Goal: Task Accomplishment & Management: Use online tool/utility

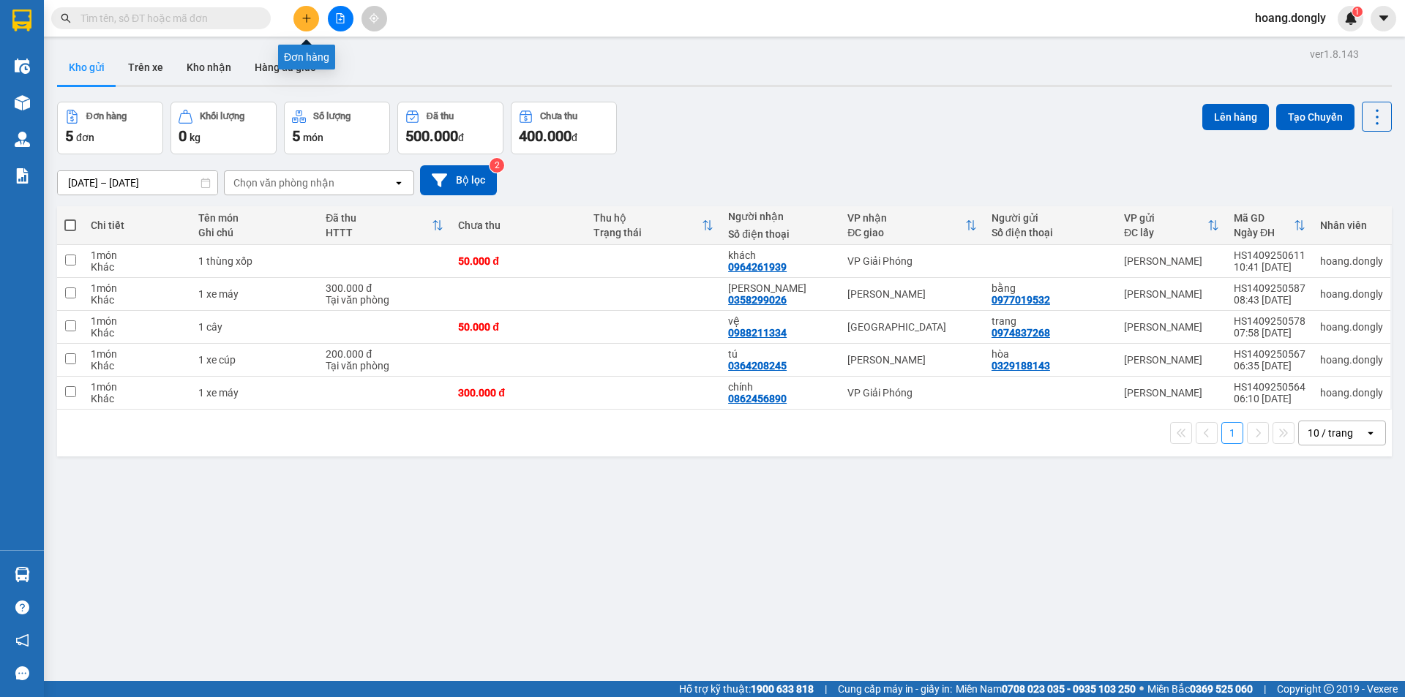
click at [303, 15] on icon "plus" at bounding box center [306, 18] width 10 height 10
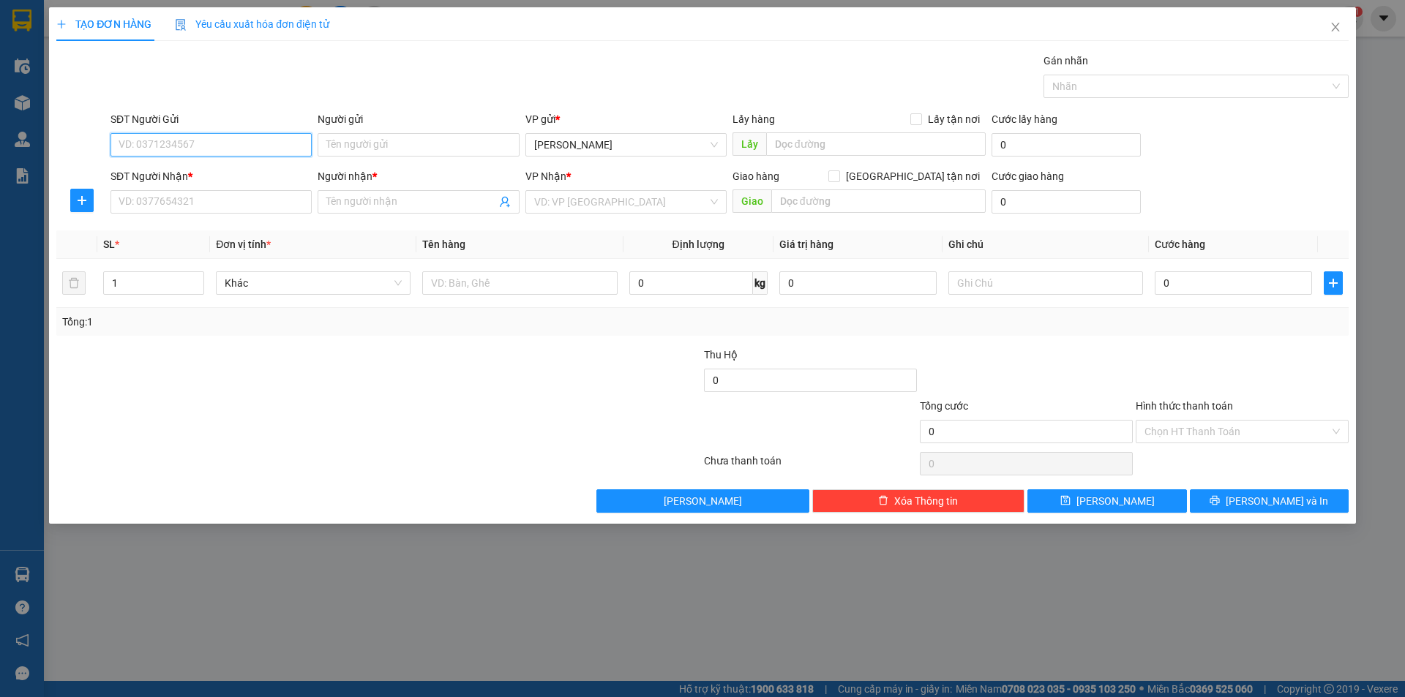
click at [247, 146] on input "SĐT Người Gửi" at bounding box center [210, 144] width 201 height 23
type input "0363021468"
click at [402, 146] on input "Người gửi" at bounding box center [417, 144] width 201 height 23
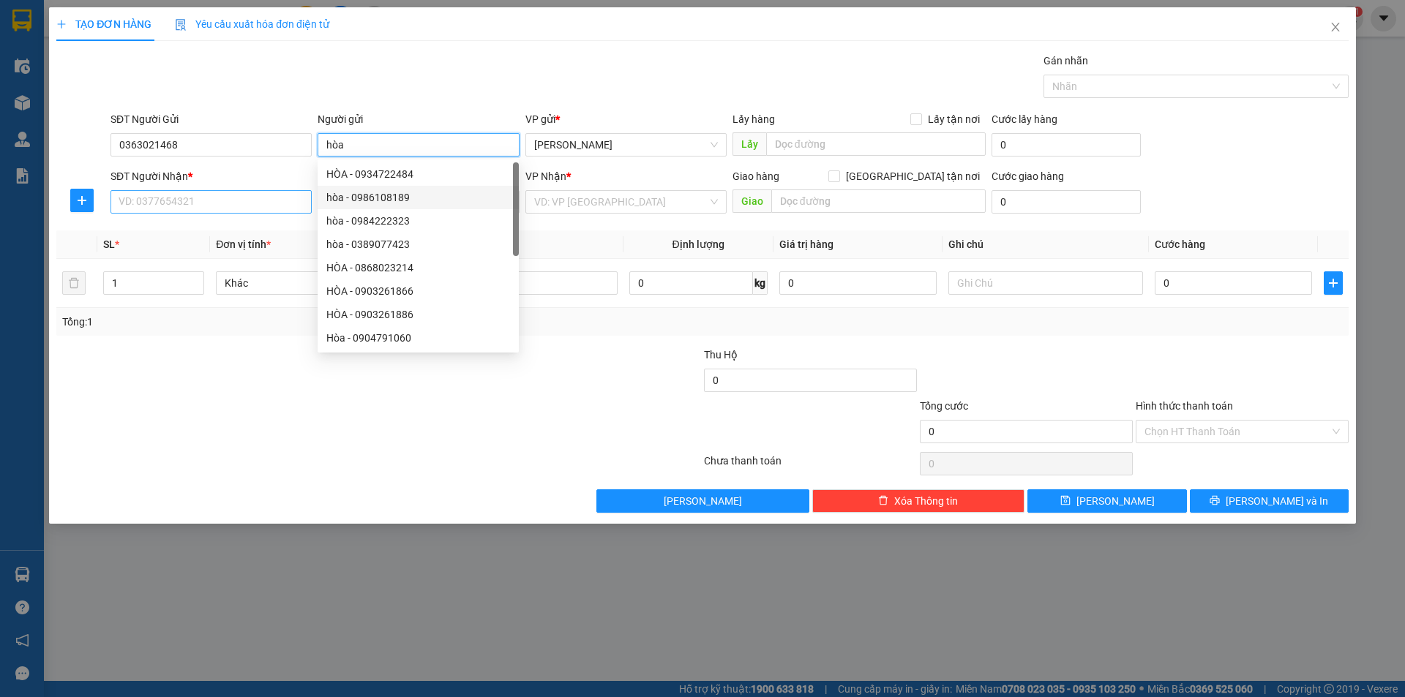
type input "hòa"
click at [239, 205] on input "SĐT Người Nhận *" at bounding box center [210, 201] width 201 height 23
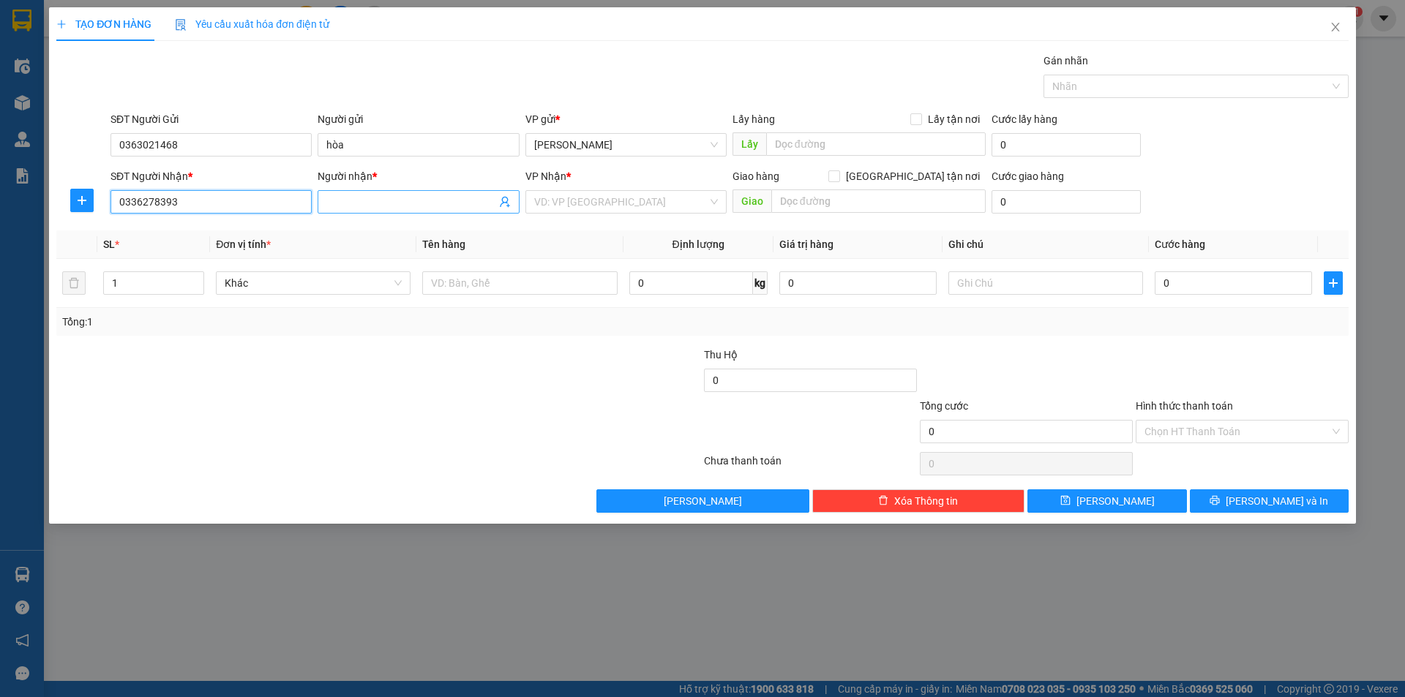
type input "0336278393"
click at [377, 201] on input "Người nhận *" at bounding box center [410, 202] width 169 height 16
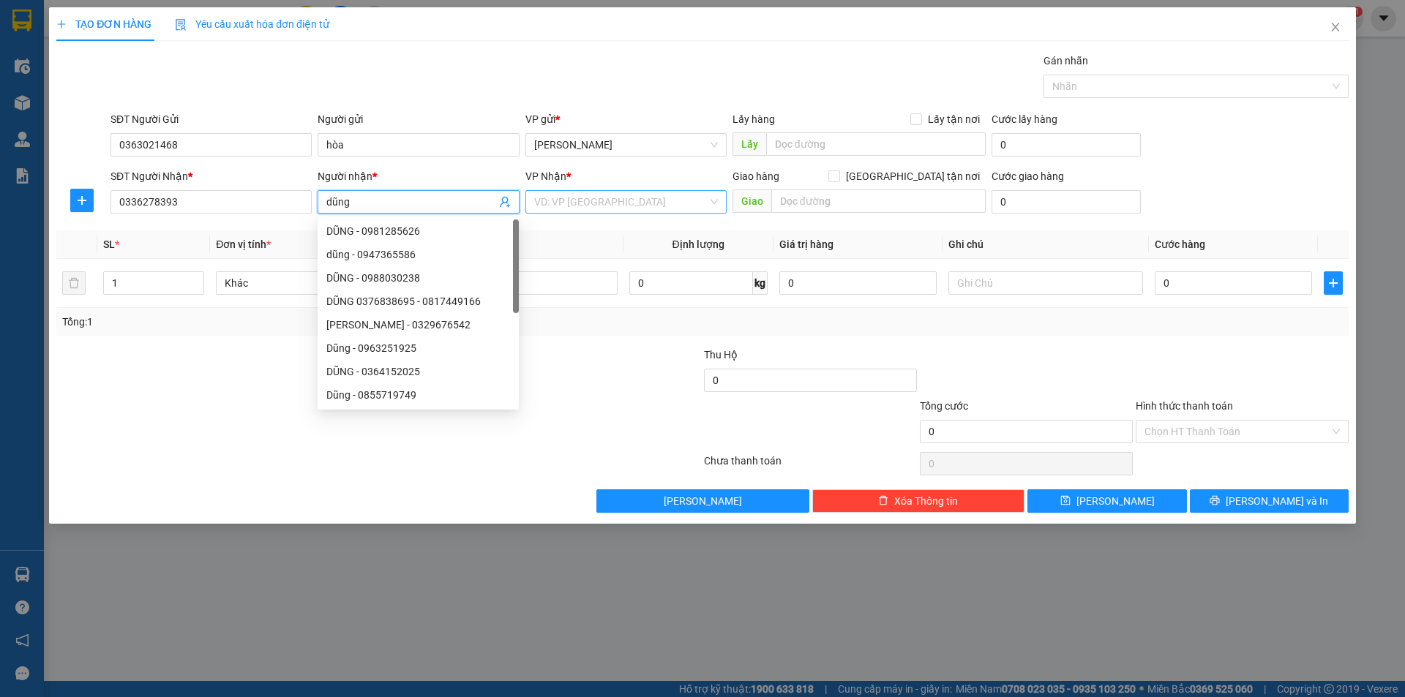
type input "dũng"
click at [543, 200] on input "search" at bounding box center [620, 202] width 173 height 22
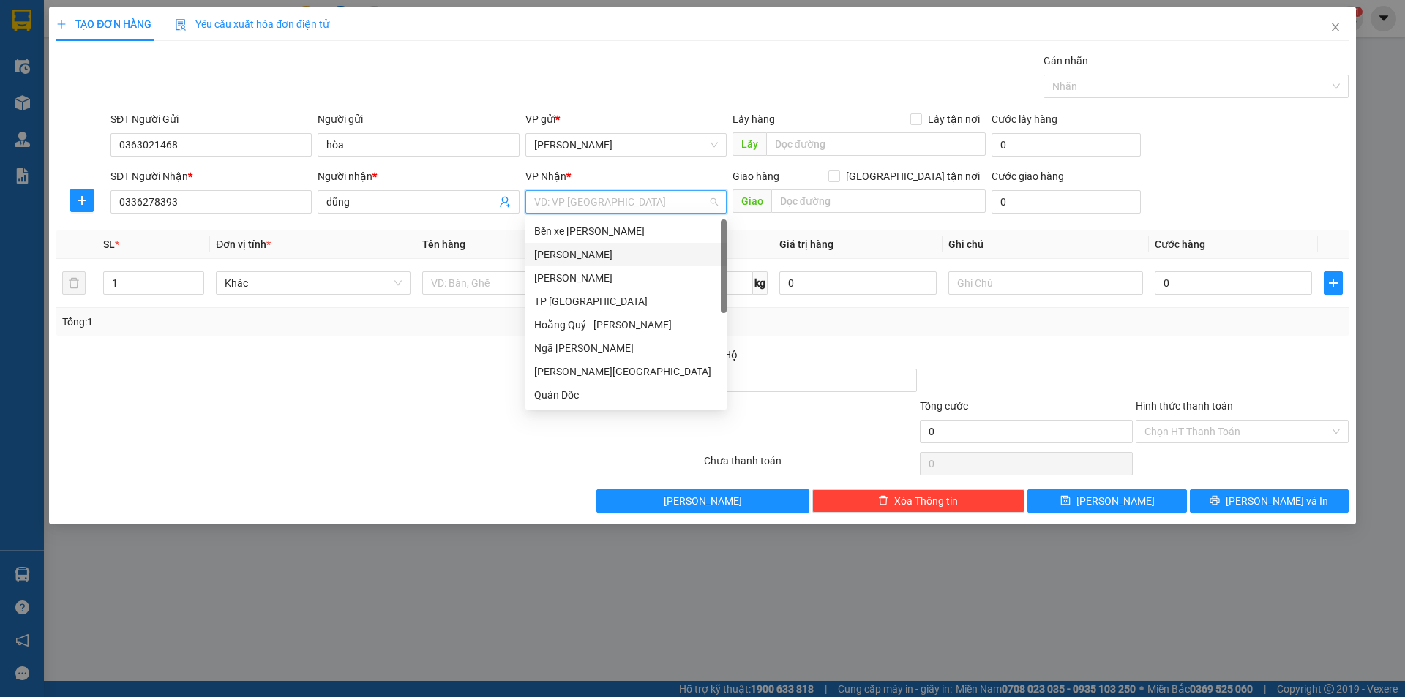
click at [561, 249] on div "[PERSON_NAME]" at bounding box center [626, 255] width 184 height 16
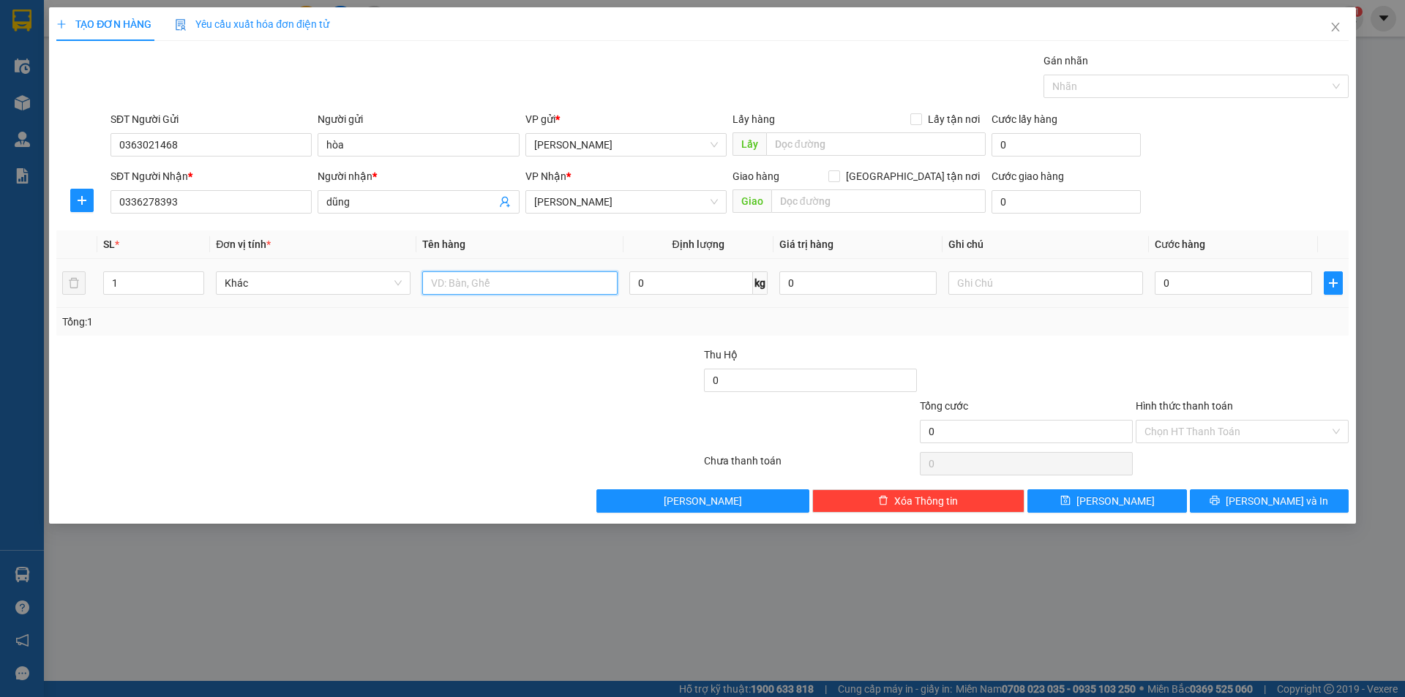
click at [484, 279] on input "text" at bounding box center [519, 282] width 195 height 23
type input "3 thùng xốp"
click at [1160, 281] on input "0" at bounding box center [1232, 282] width 157 height 23
click at [1157, 281] on input "0" at bounding box center [1232, 282] width 157 height 23
type input "10"
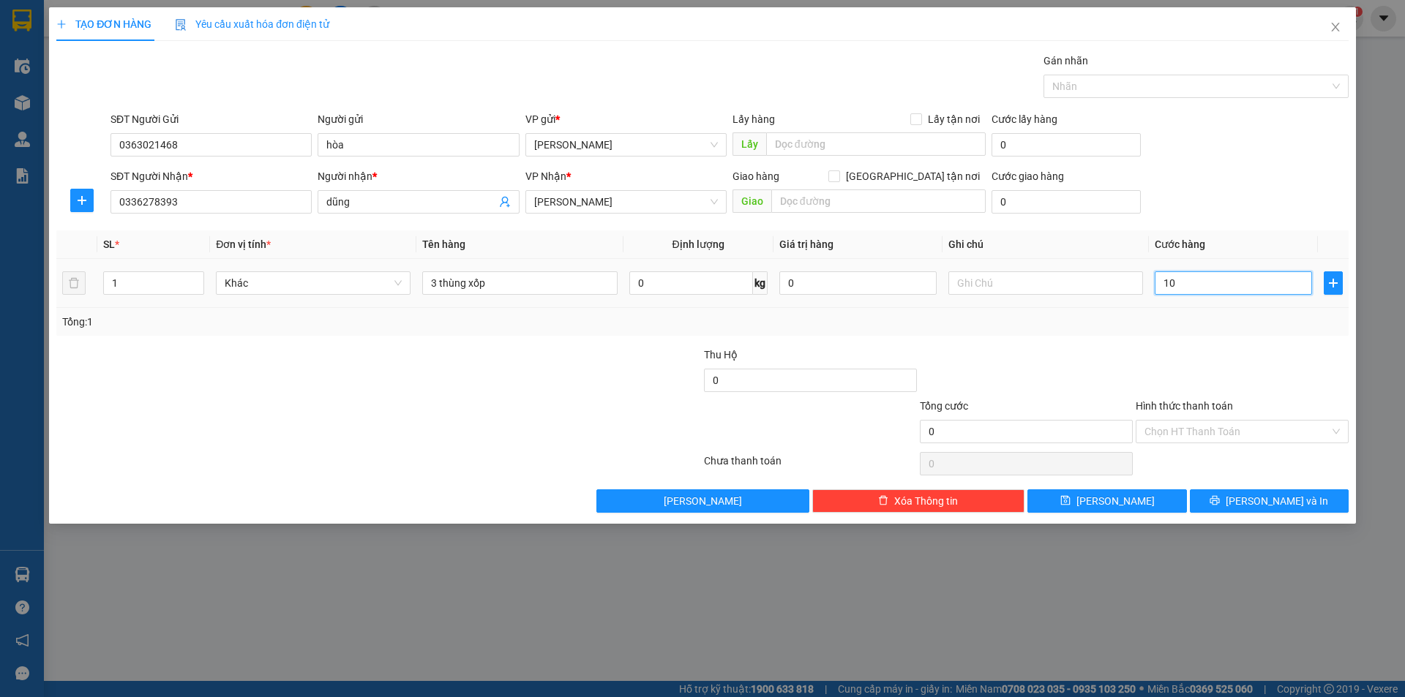
type input "10"
type input "150"
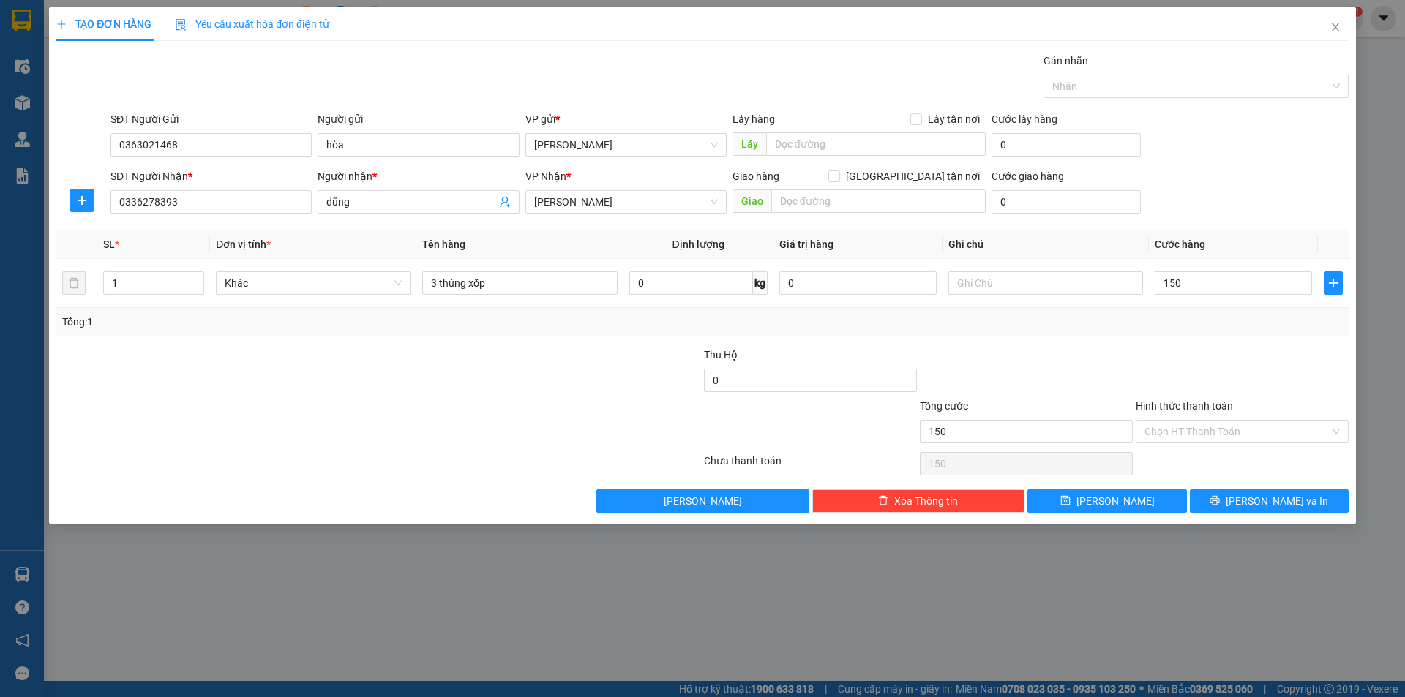
click at [1152, 319] on div "Tổng: 1" at bounding box center [702, 322] width 1280 height 16
type input "150.000"
click at [1272, 507] on span "[PERSON_NAME] và In" at bounding box center [1276, 501] width 102 height 16
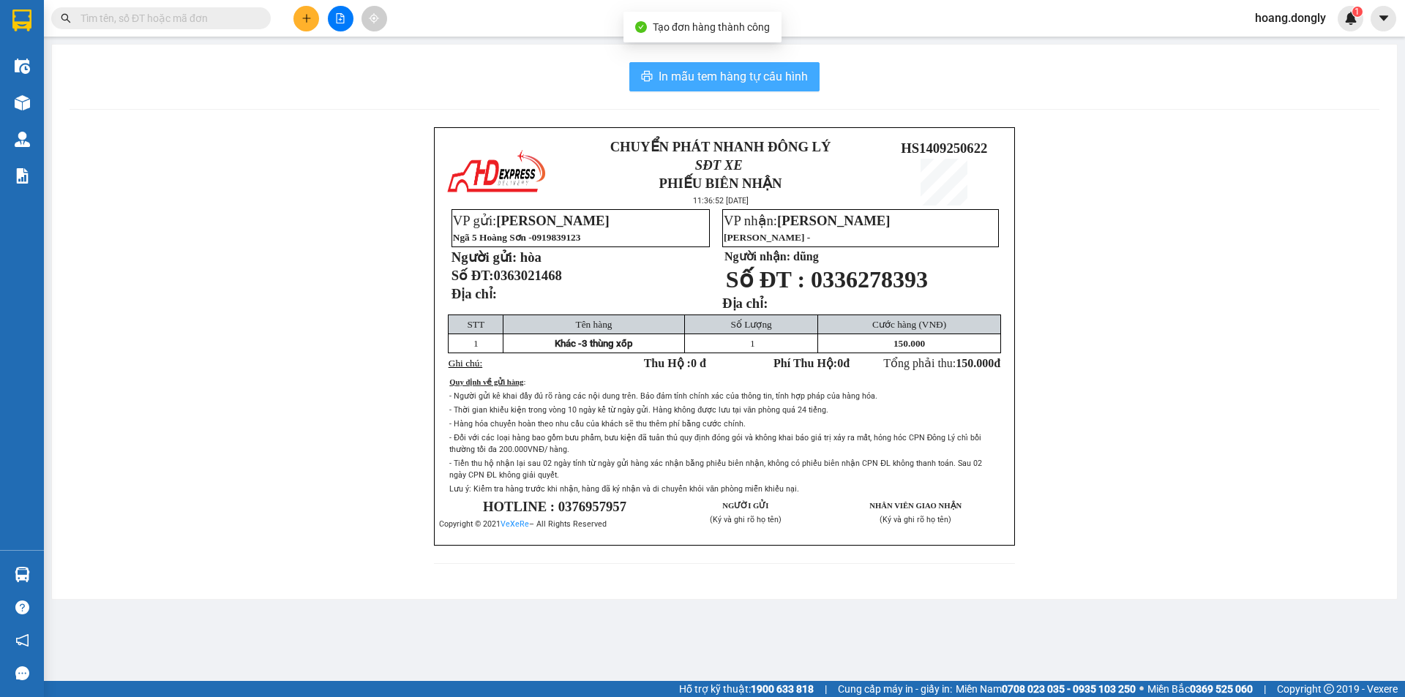
click at [734, 78] on span "In mẫu tem hàng tự cấu hình" at bounding box center [732, 76] width 149 height 18
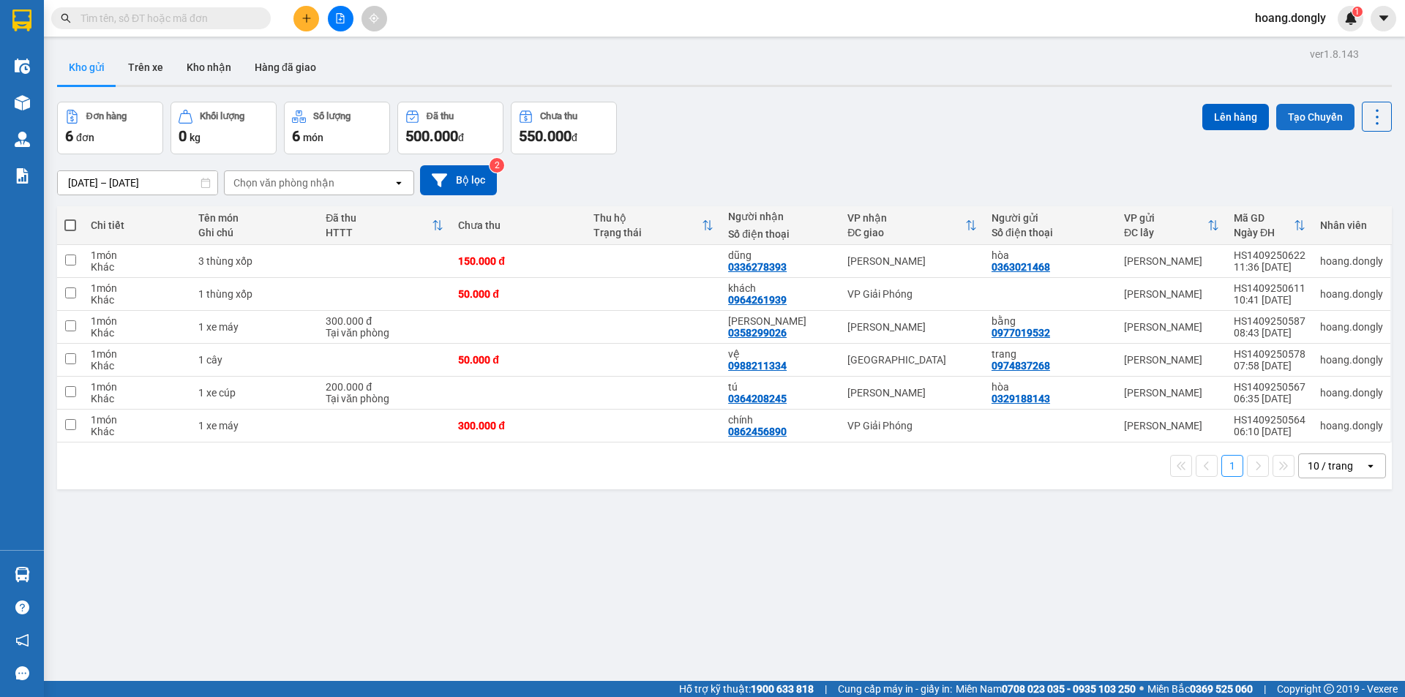
click at [1304, 113] on button "Tạo Chuyến" at bounding box center [1315, 117] width 78 height 26
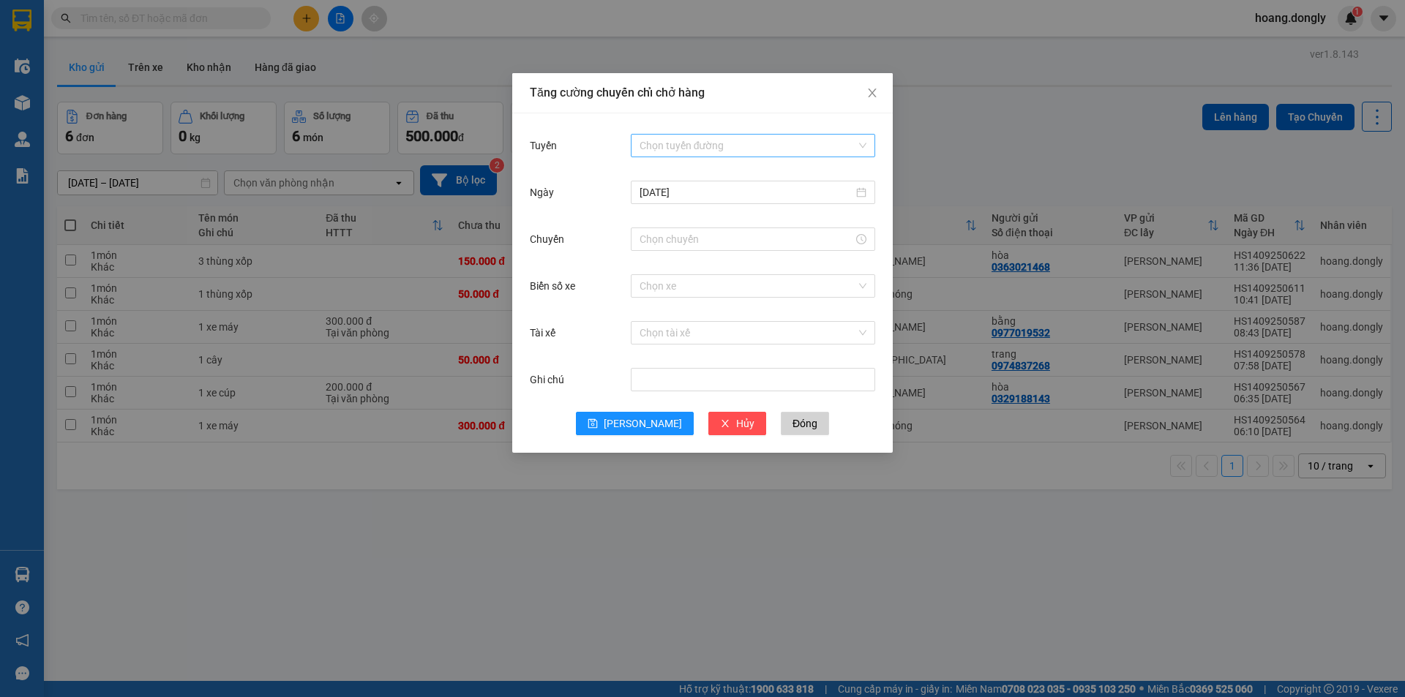
click at [865, 147] on div "Chọn tuyến đường" at bounding box center [753, 145] width 244 height 23
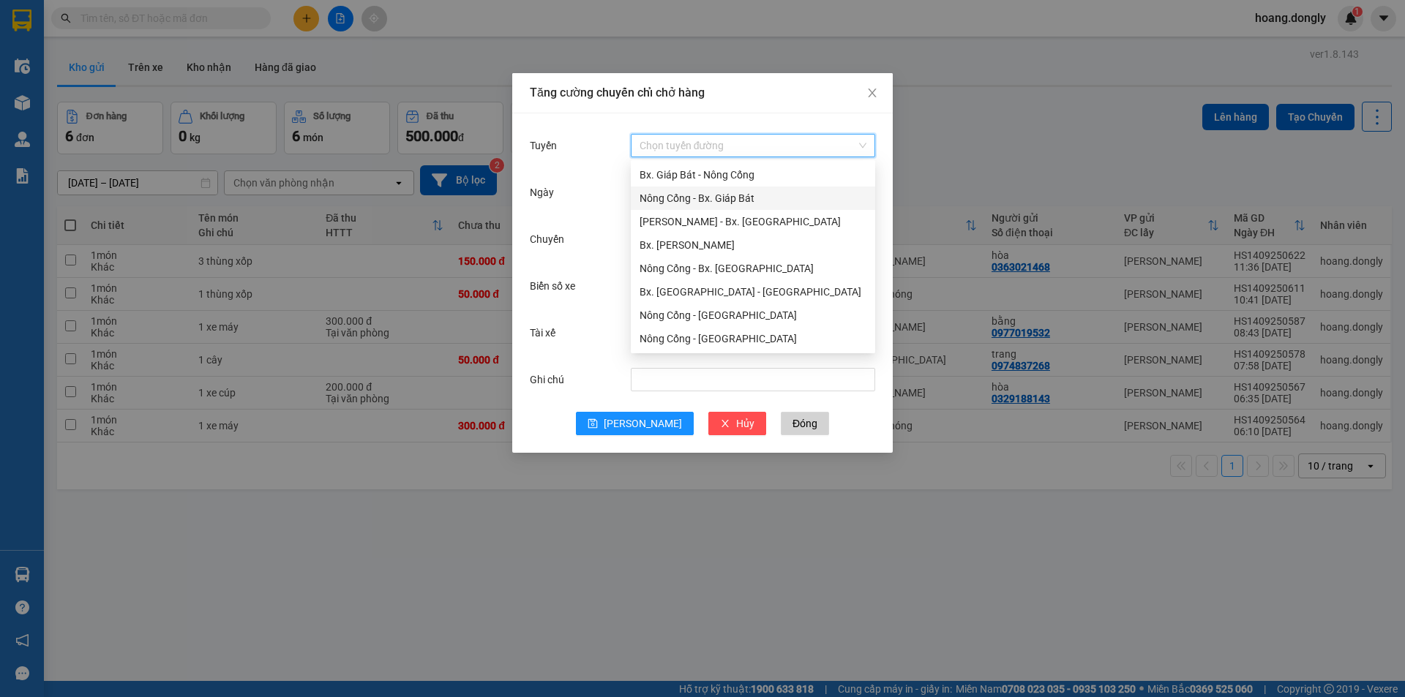
click at [737, 199] on div "Nông Cống - Bx. Giáp Bát" at bounding box center [752, 198] width 227 height 16
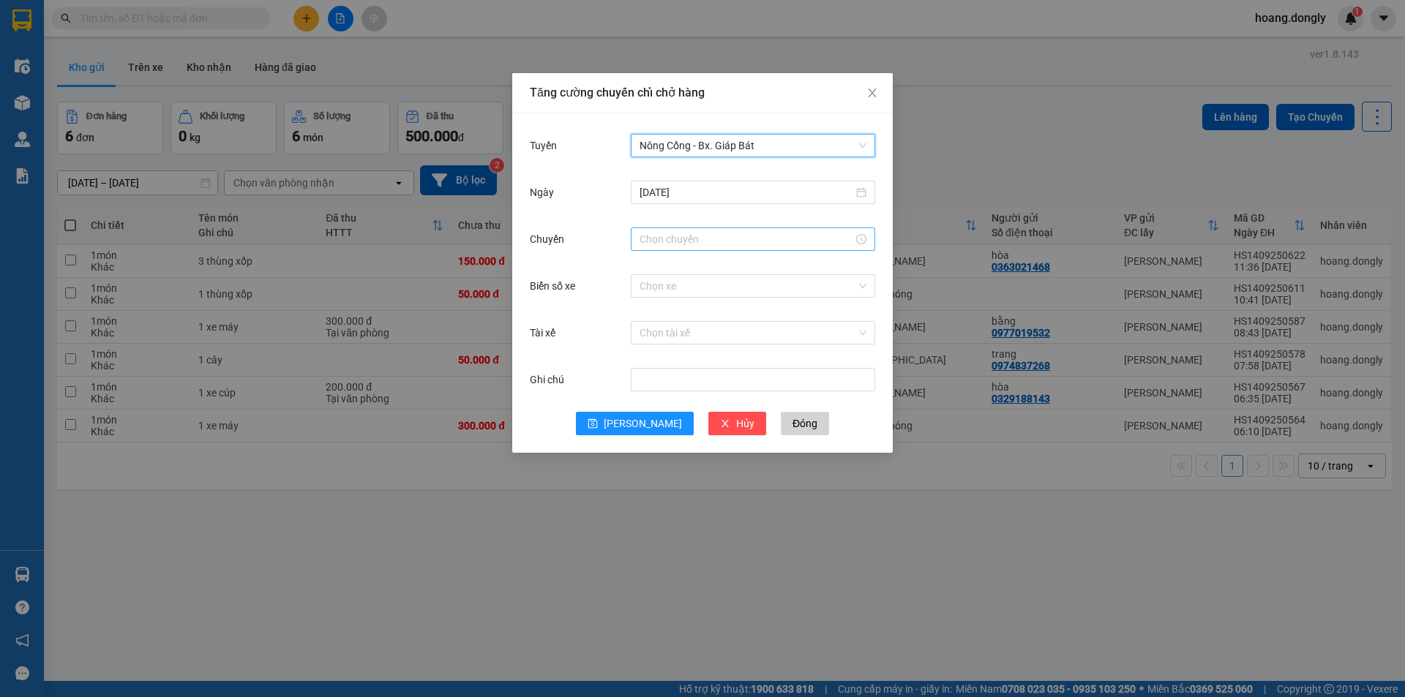
click at [683, 241] on input "Chuyến" at bounding box center [746, 239] width 214 height 16
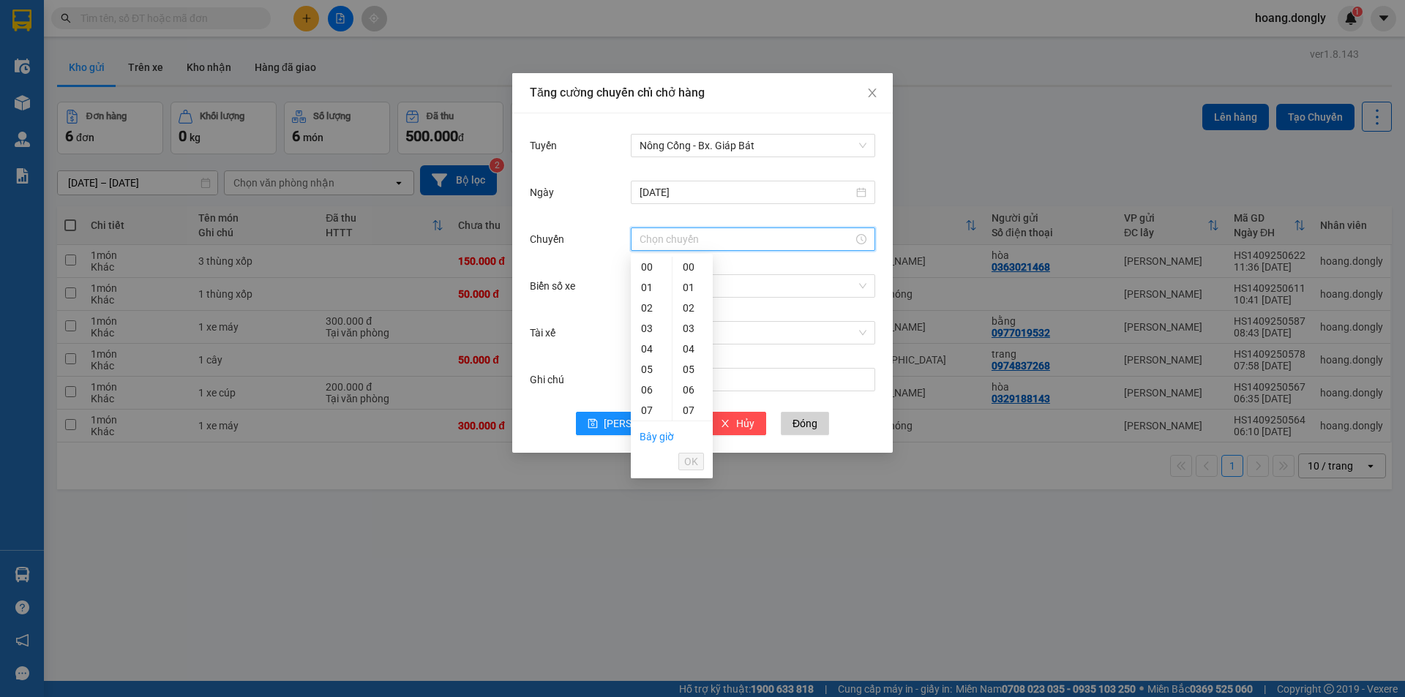
click at [648, 482] on div "11" at bounding box center [651, 492] width 41 height 20
type input "11:40"
click at [695, 459] on span "OK" at bounding box center [691, 462] width 14 height 16
click at [663, 285] on input "Biển số xe" at bounding box center [747, 286] width 217 height 22
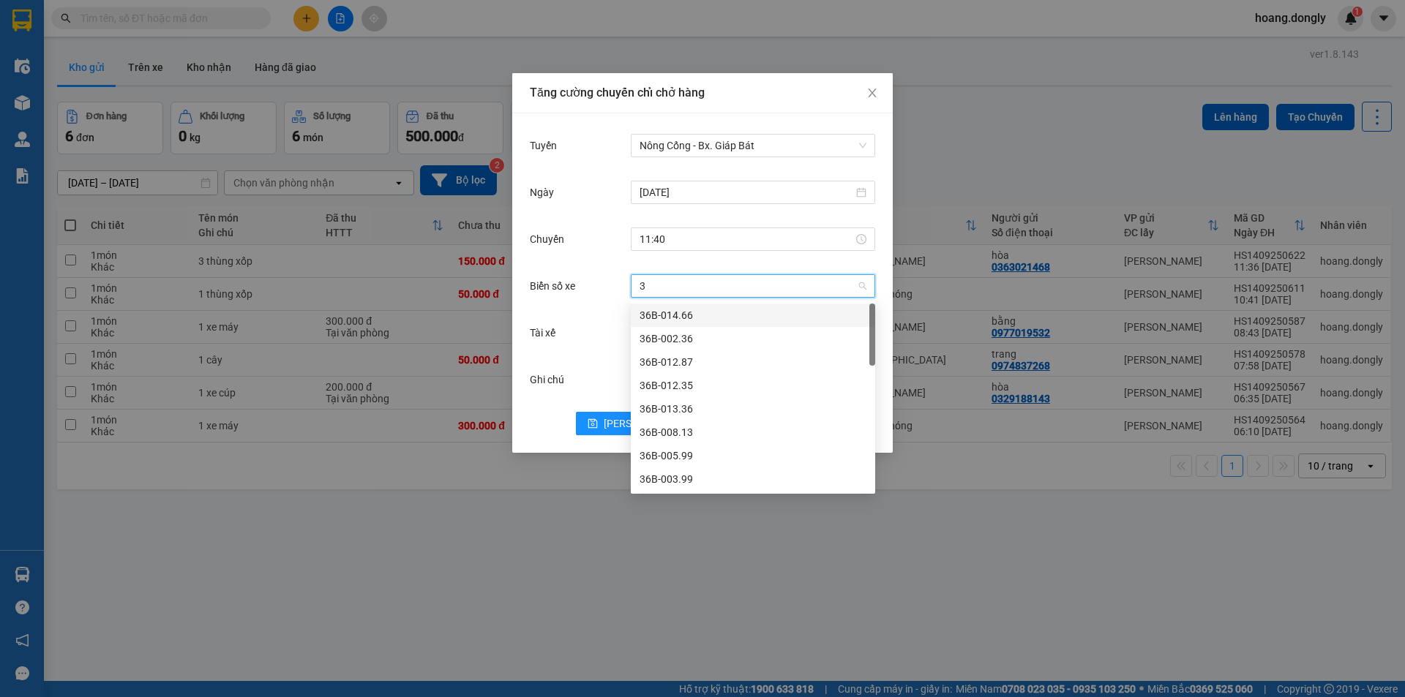
type input "30"
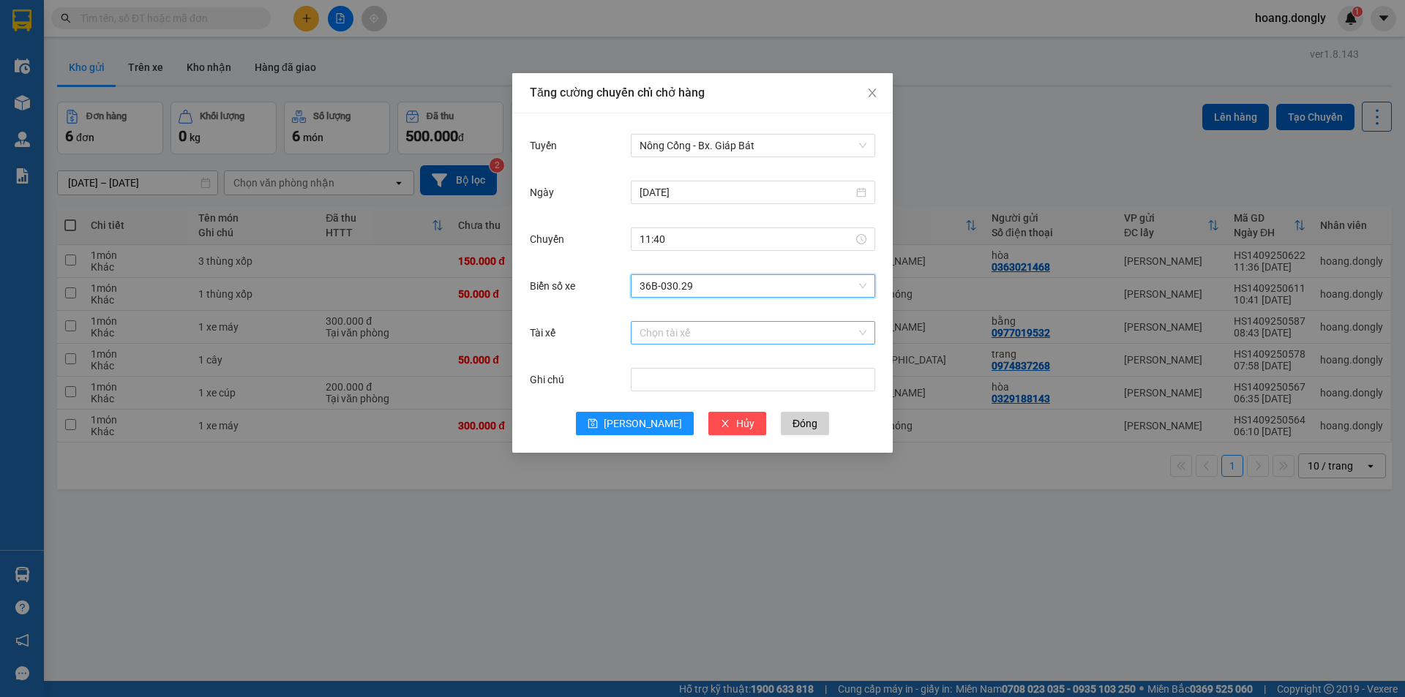
click at [661, 333] on input "Tài xế" at bounding box center [747, 333] width 217 height 22
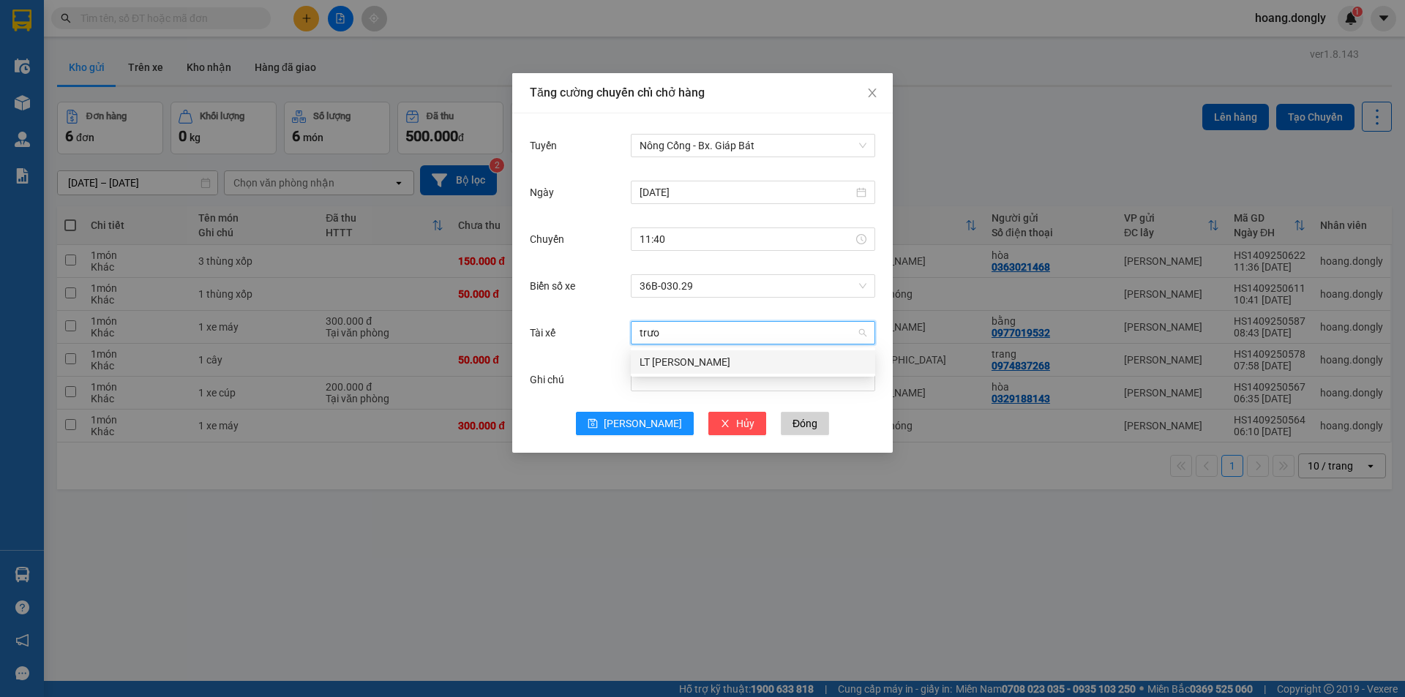
type input "trươ"
click at [702, 360] on div "LT [PERSON_NAME]" at bounding box center [752, 362] width 227 height 16
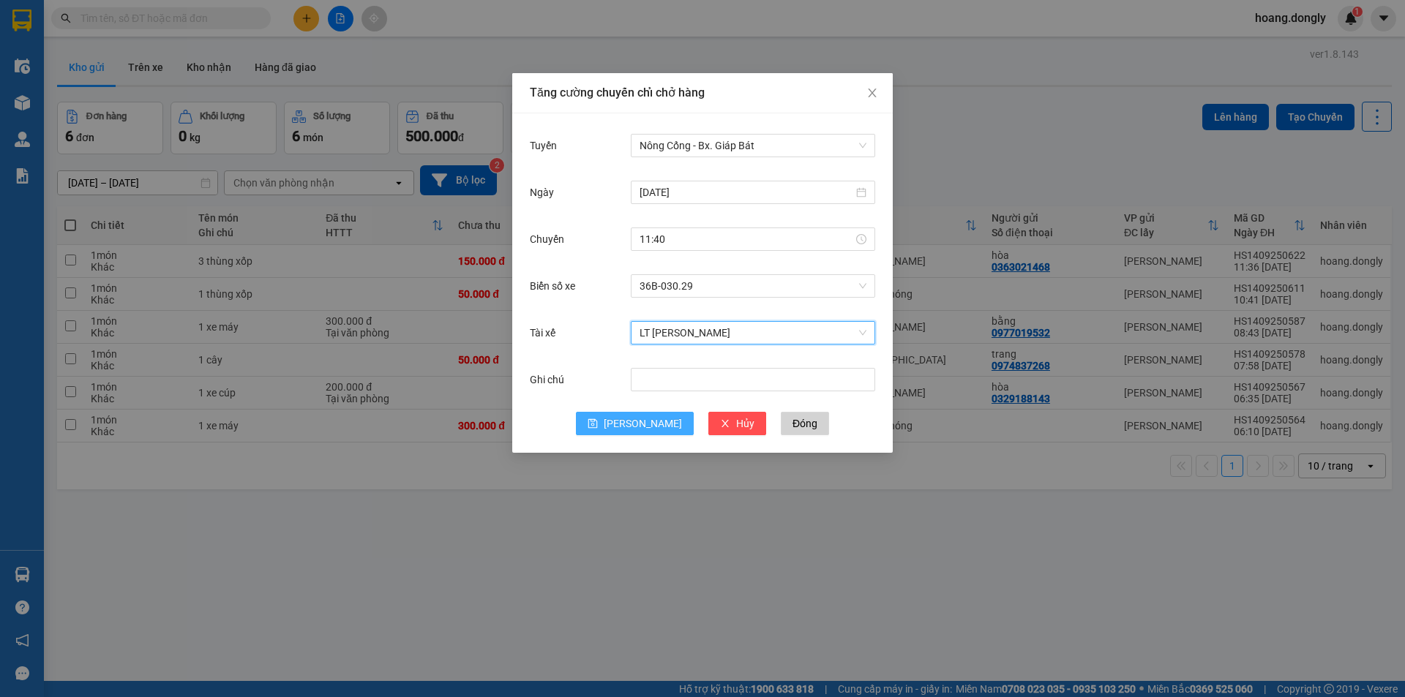
click at [629, 420] on button "[PERSON_NAME]" at bounding box center [635, 423] width 118 height 23
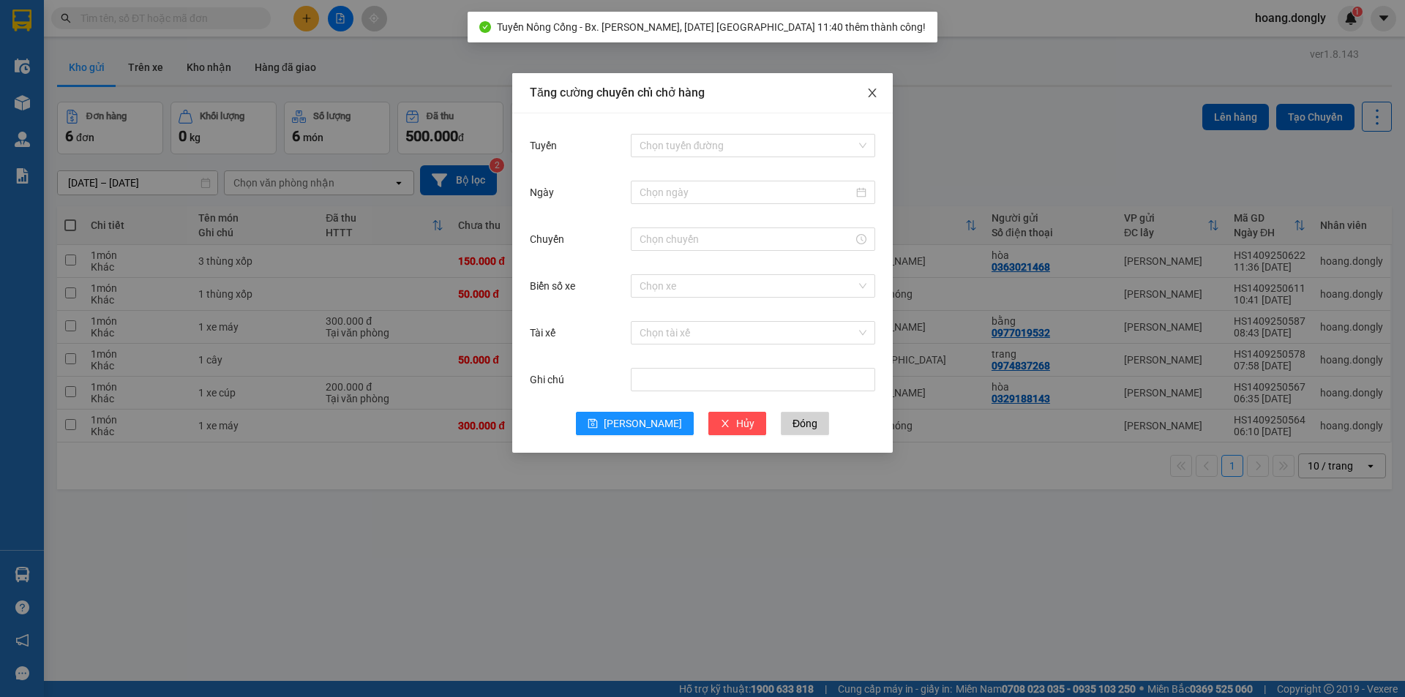
click at [874, 89] on icon "close" at bounding box center [872, 93] width 12 height 12
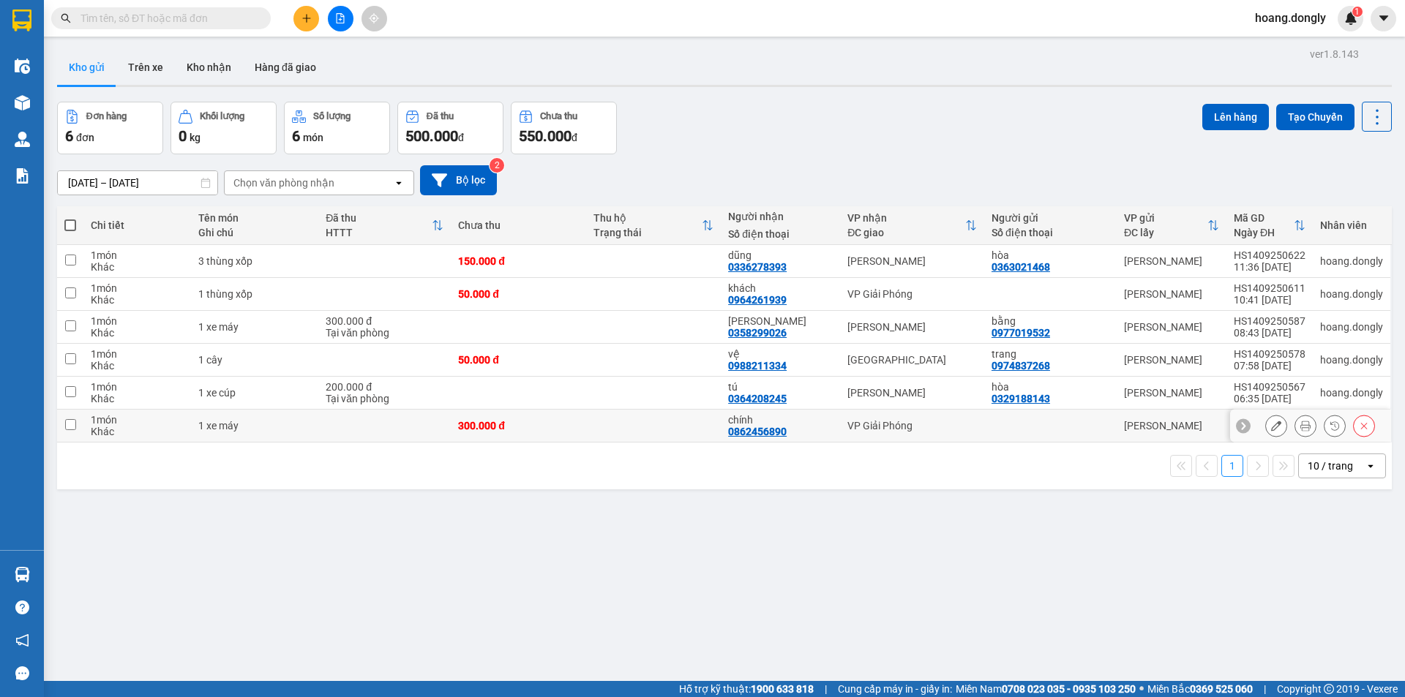
click at [183, 429] on div "Khác" at bounding box center [137, 432] width 93 height 12
checkbox input "true"
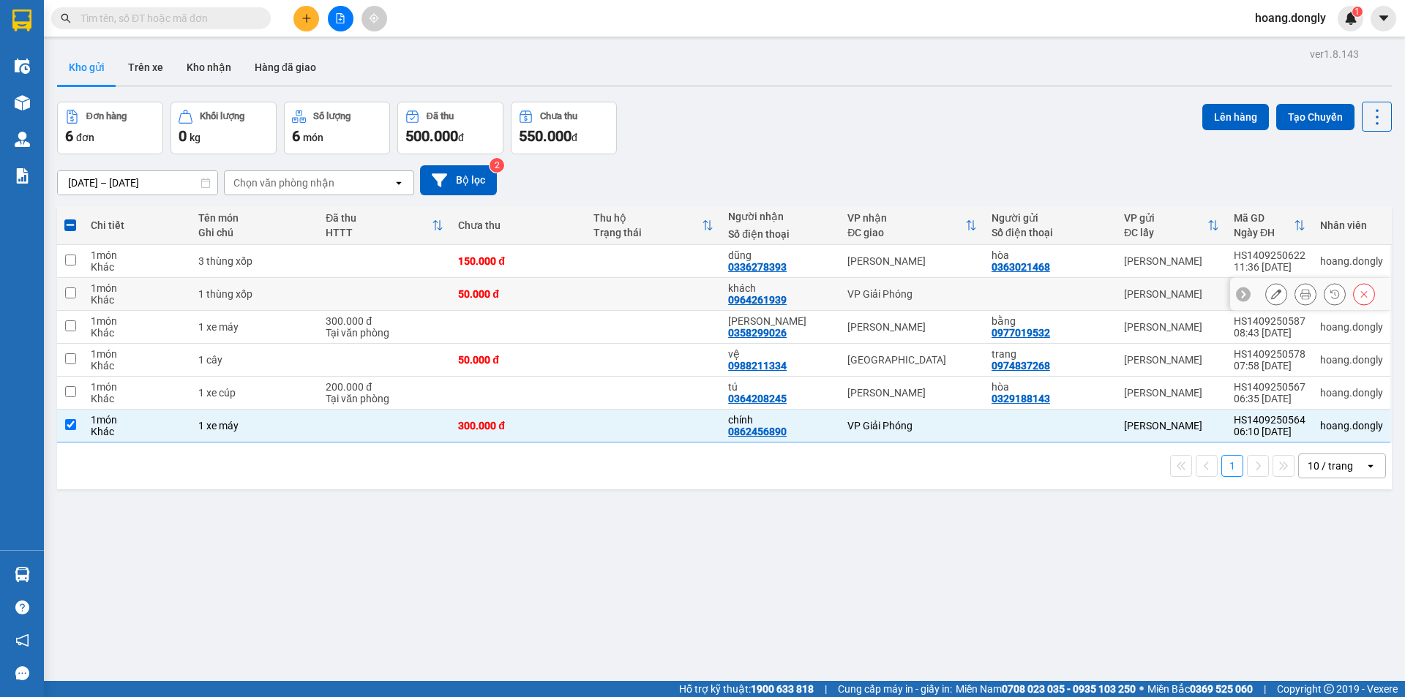
click at [208, 294] on div "1 thùng xốp" at bounding box center [254, 294] width 113 height 12
checkbox input "true"
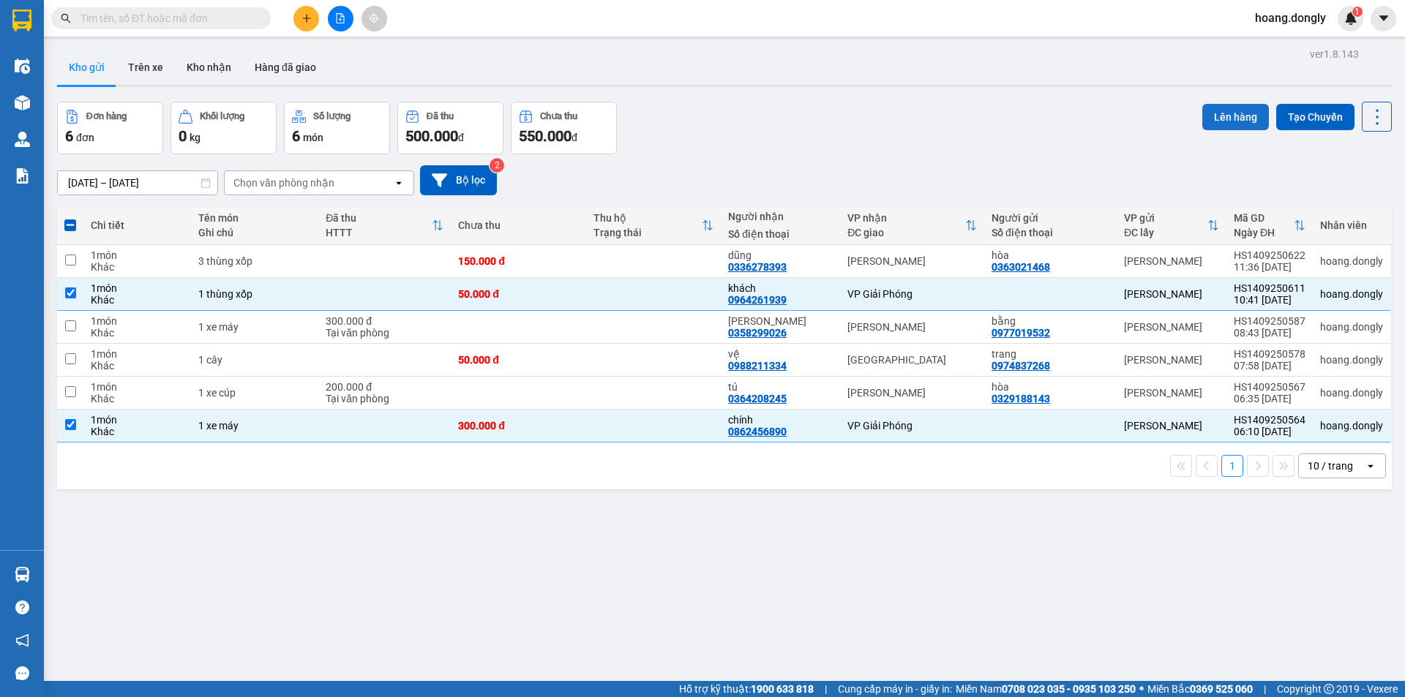
click at [1208, 110] on button "Lên hàng" at bounding box center [1235, 117] width 67 height 26
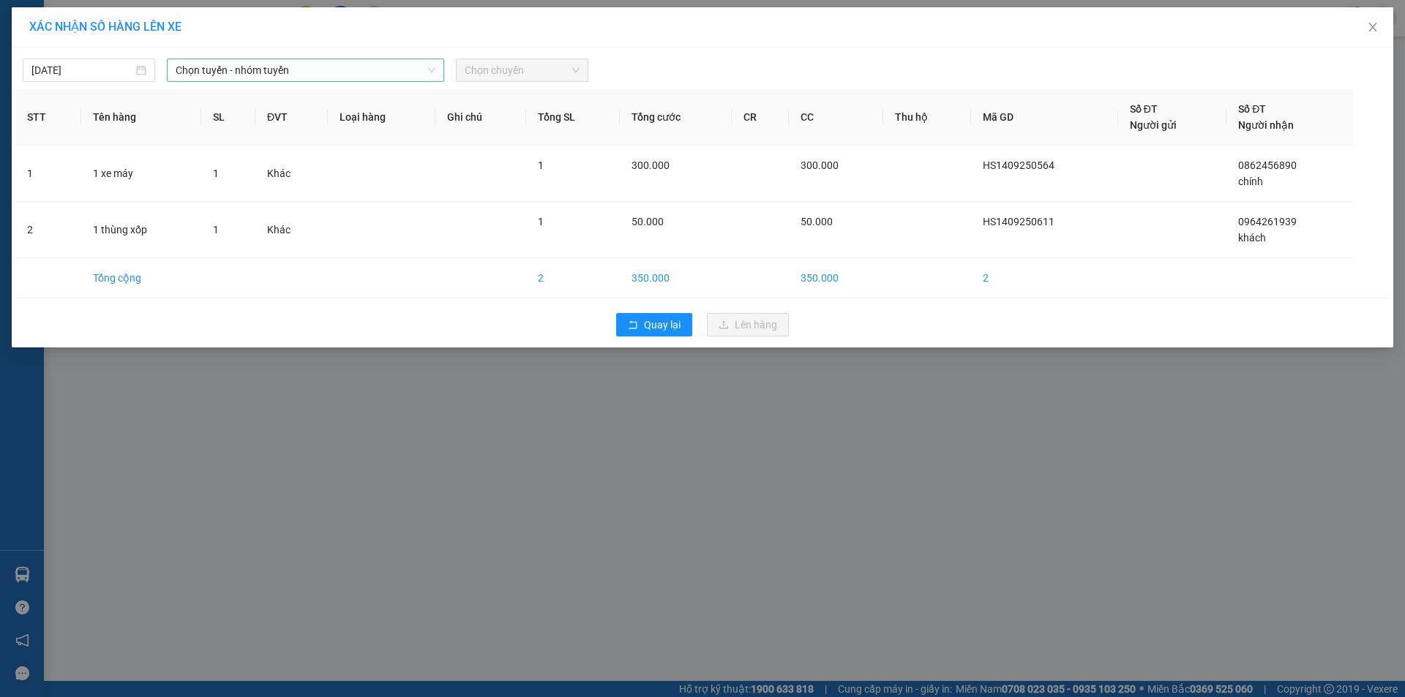
click at [369, 64] on span "Chọn tuyến - nhóm tuyến" at bounding box center [306, 70] width 260 height 22
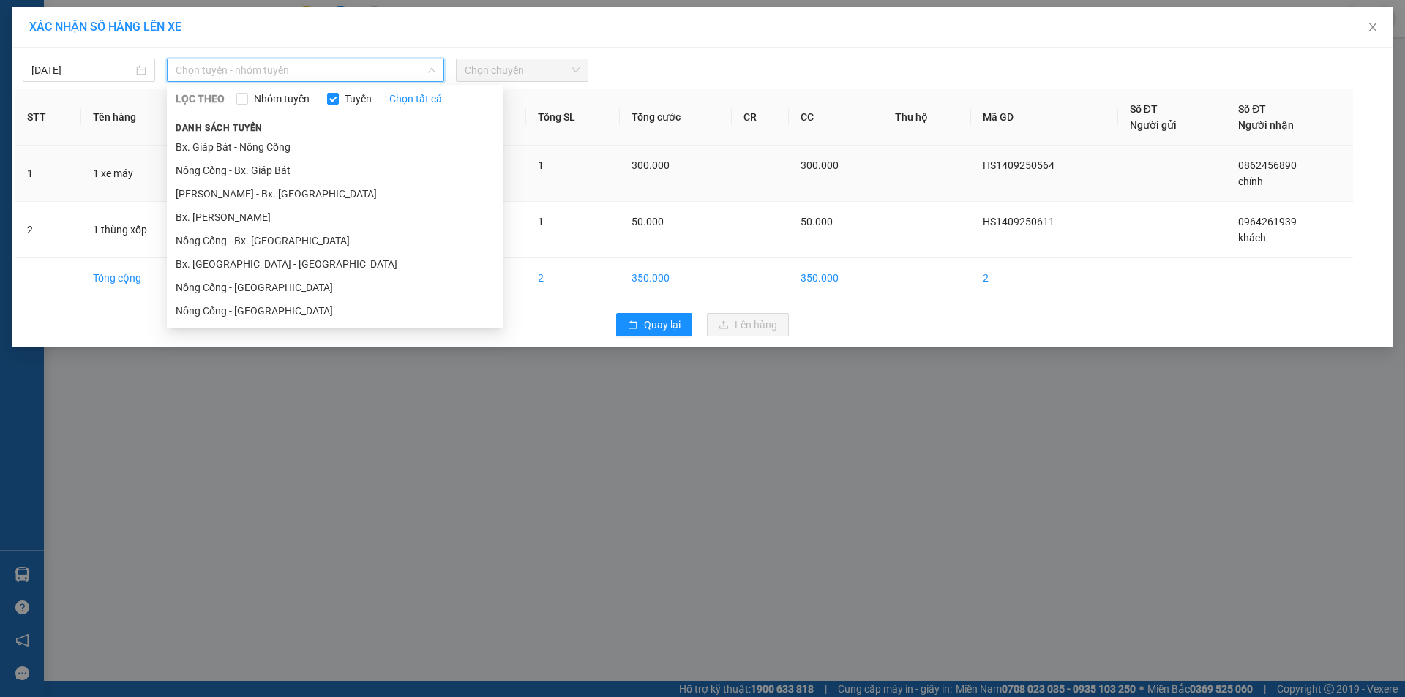
drag, startPoint x: 268, startPoint y: 172, endPoint x: 276, endPoint y: 170, distance: 8.3
click at [271, 170] on li "Nông Cống - Bx. Giáp Bát" at bounding box center [335, 170] width 337 height 23
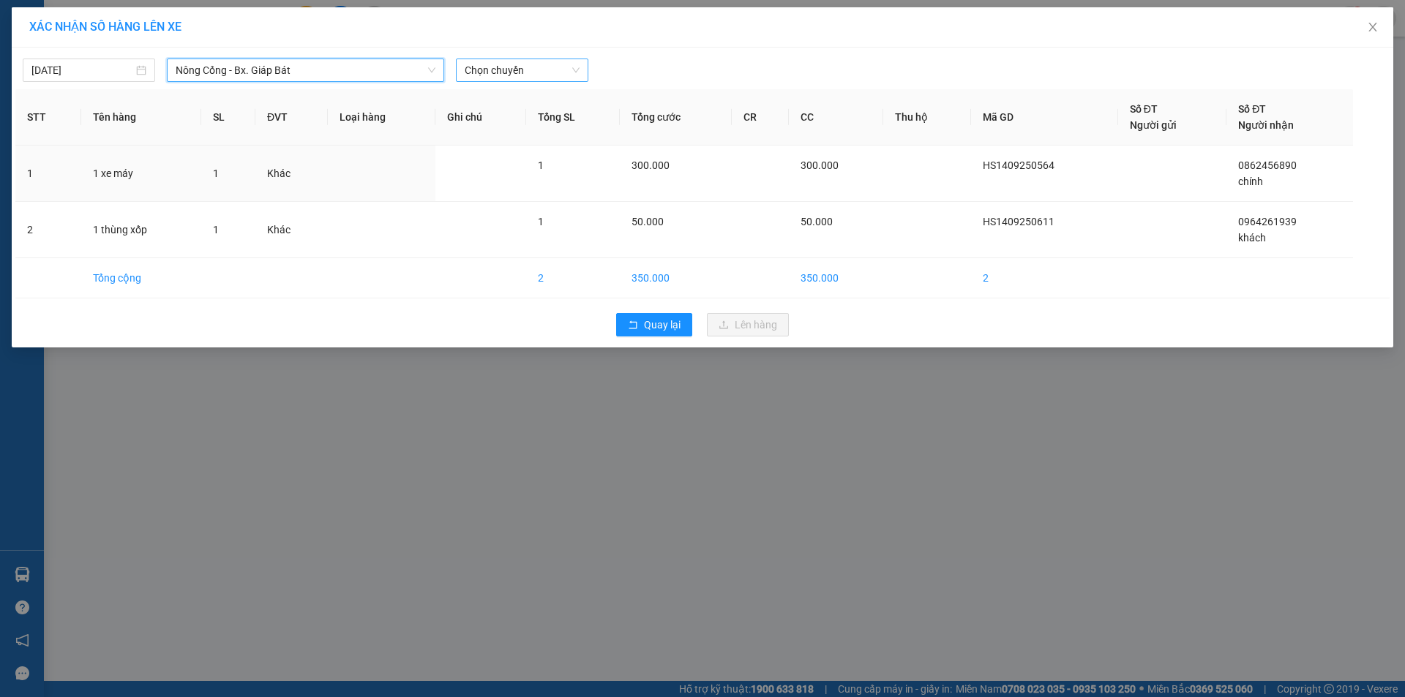
click at [560, 69] on span "Chọn chuyến" at bounding box center [522, 70] width 115 height 22
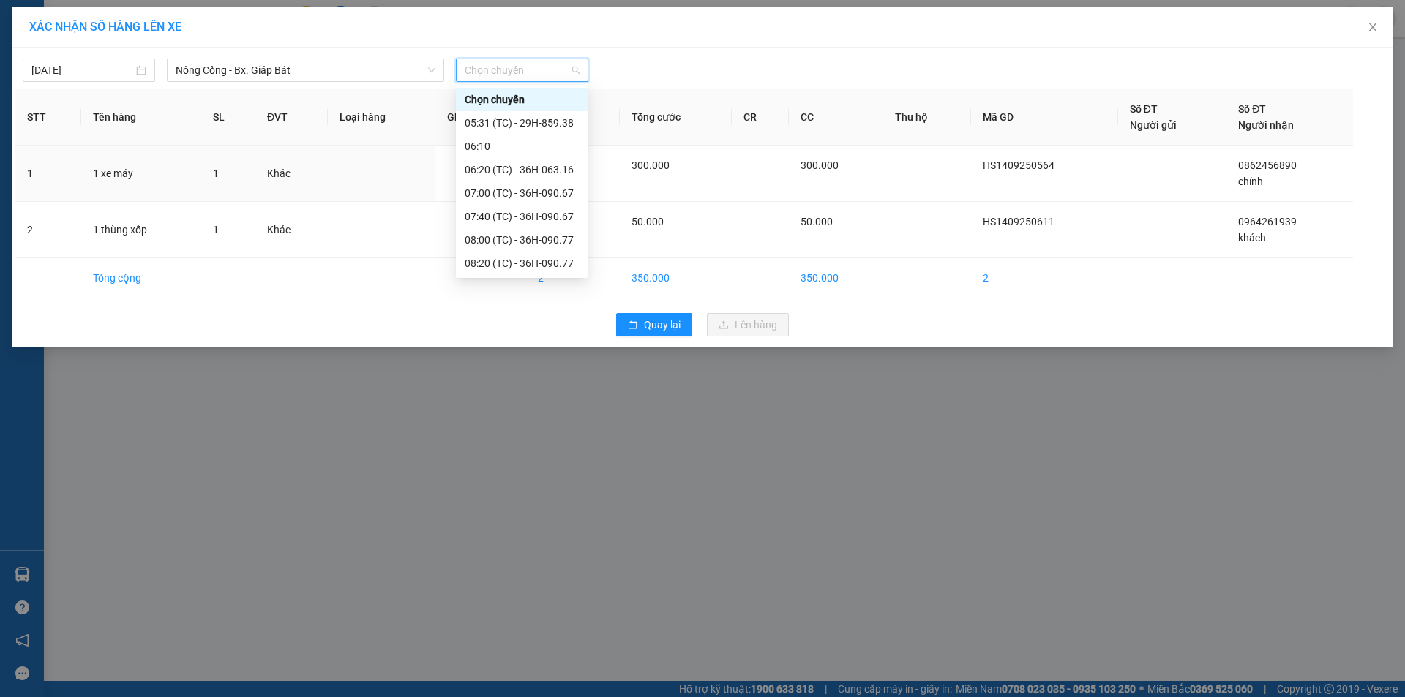
click at [516, 372] on div "11:40 (TC) - 36B-030.29" at bounding box center [522, 380] width 114 height 16
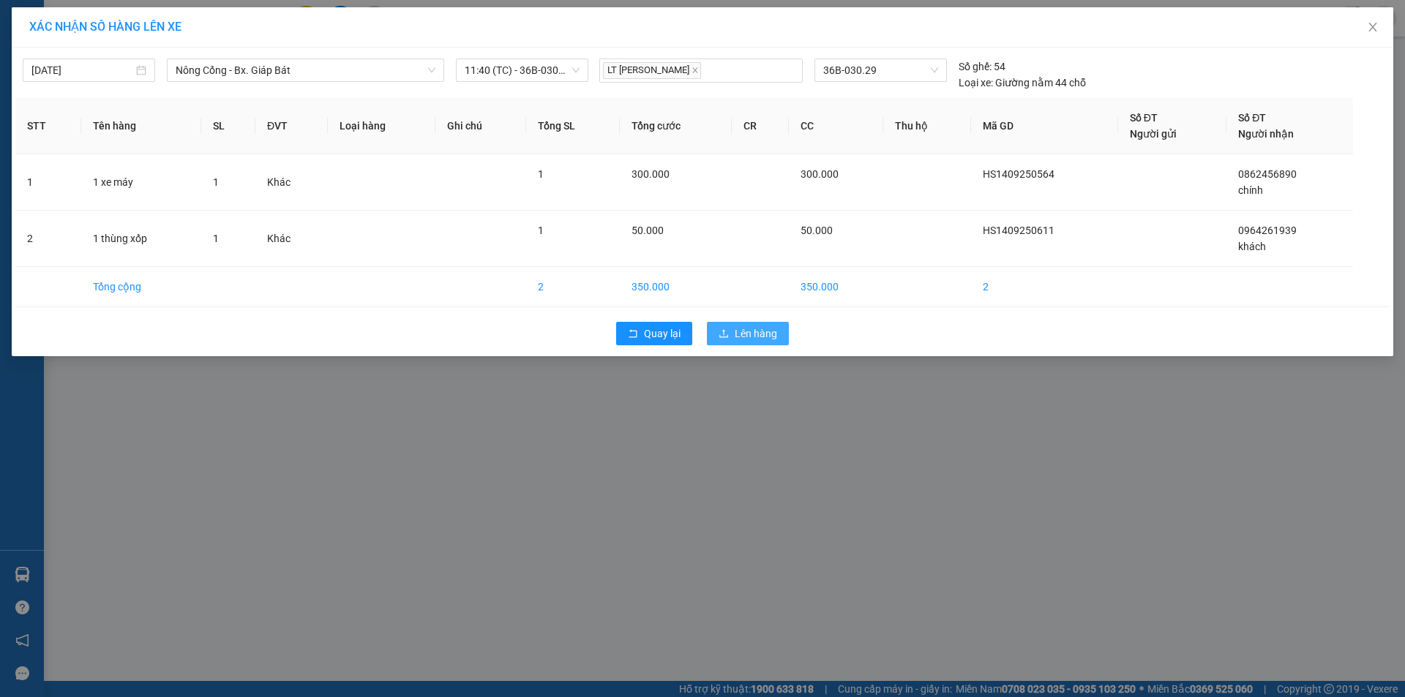
click at [770, 334] on span "Lên hàng" at bounding box center [755, 334] width 42 height 16
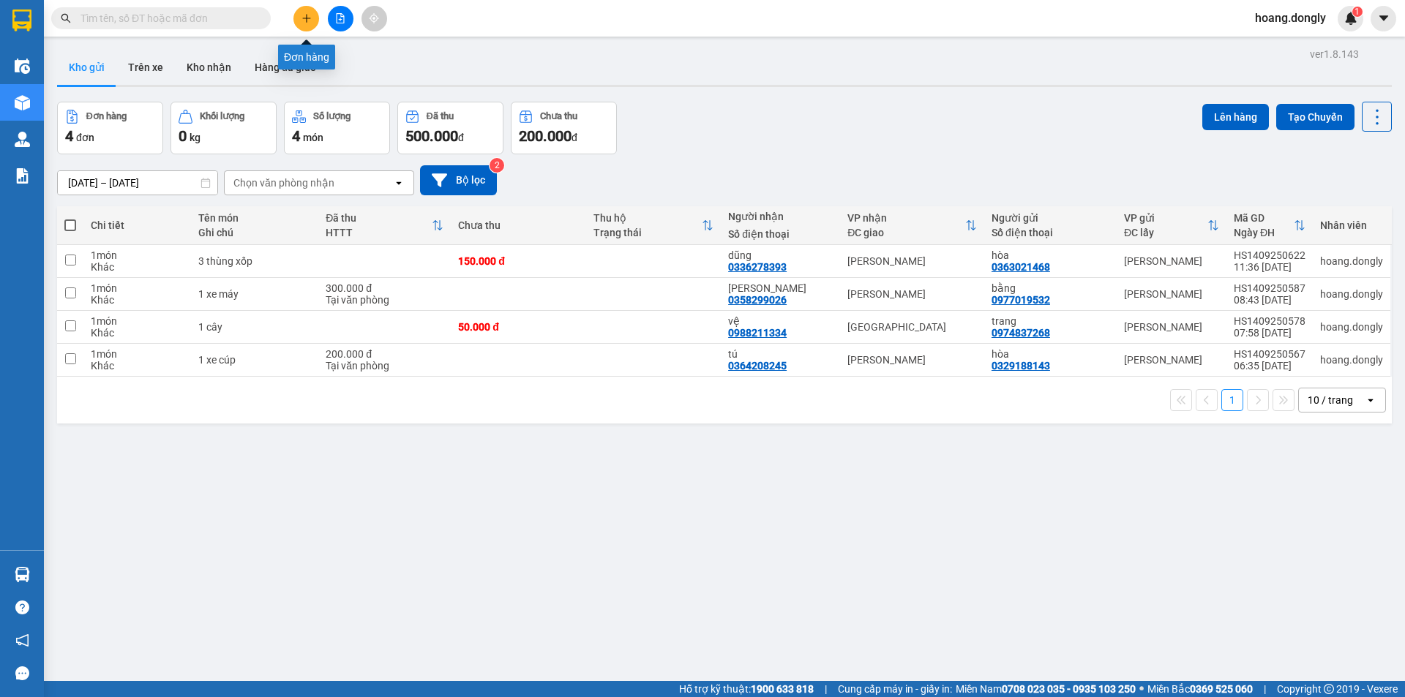
click at [306, 20] on icon "plus" at bounding box center [306, 18] width 10 height 10
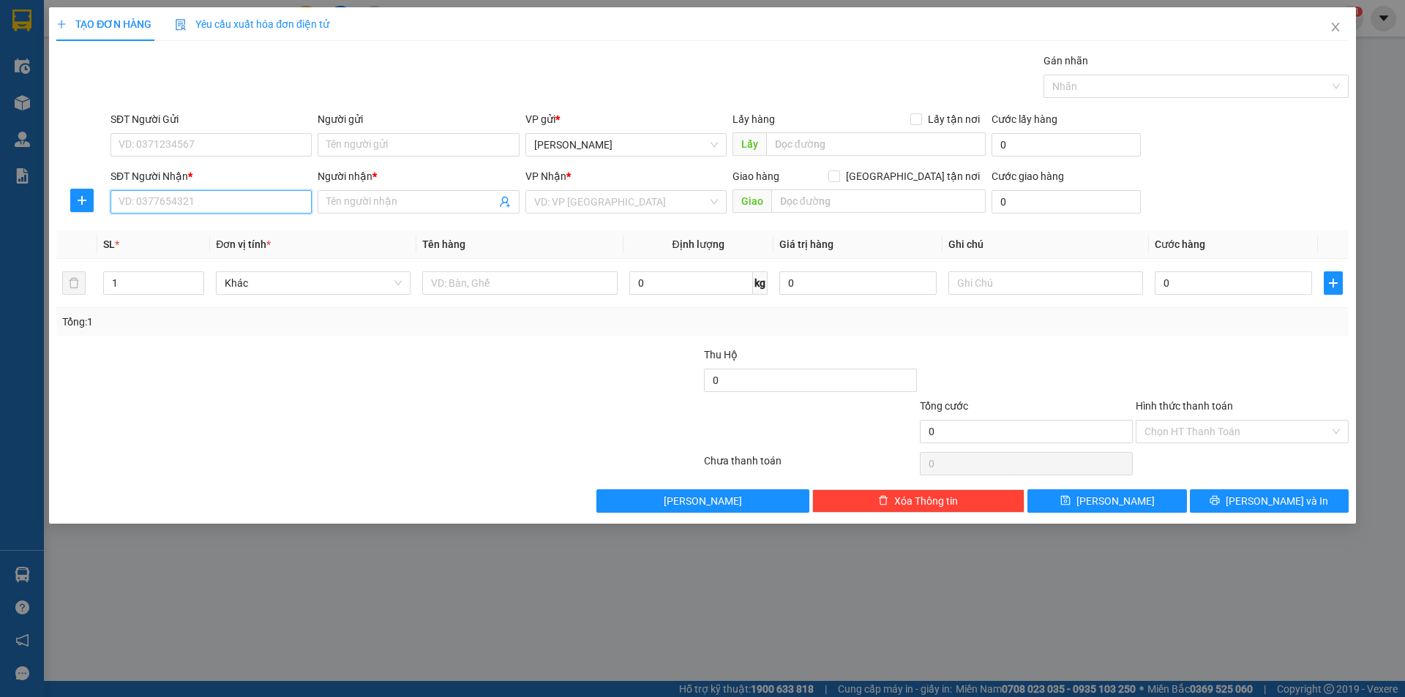
click at [241, 210] on input "SĐT Người Nhận *" at bounding box center [210, 201] width 201 height 23
type input "0377148529"
click at [410, 200] on input "Người nhận *" at bounding box center [410, 202] width 169 height 16
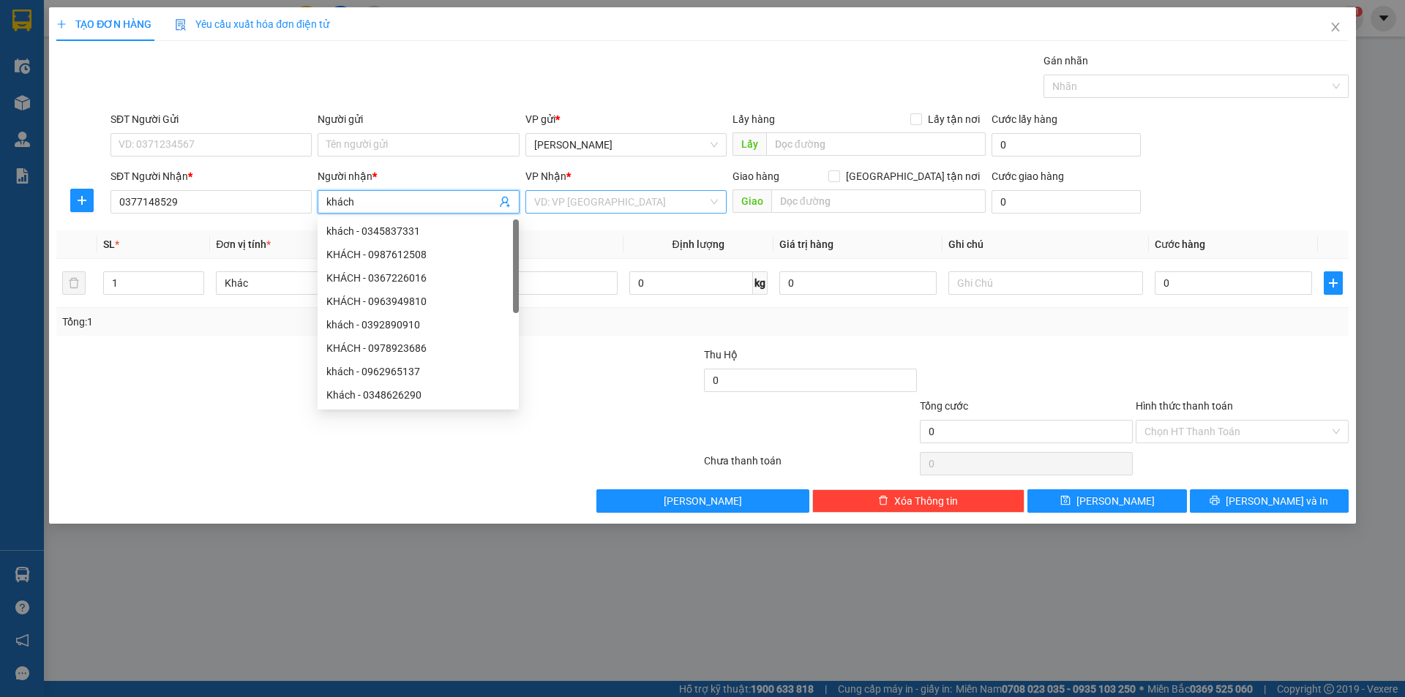
type input "khách"
click at [611, 208] on input "search" at bounding box center [620, 202] width 173 height 22
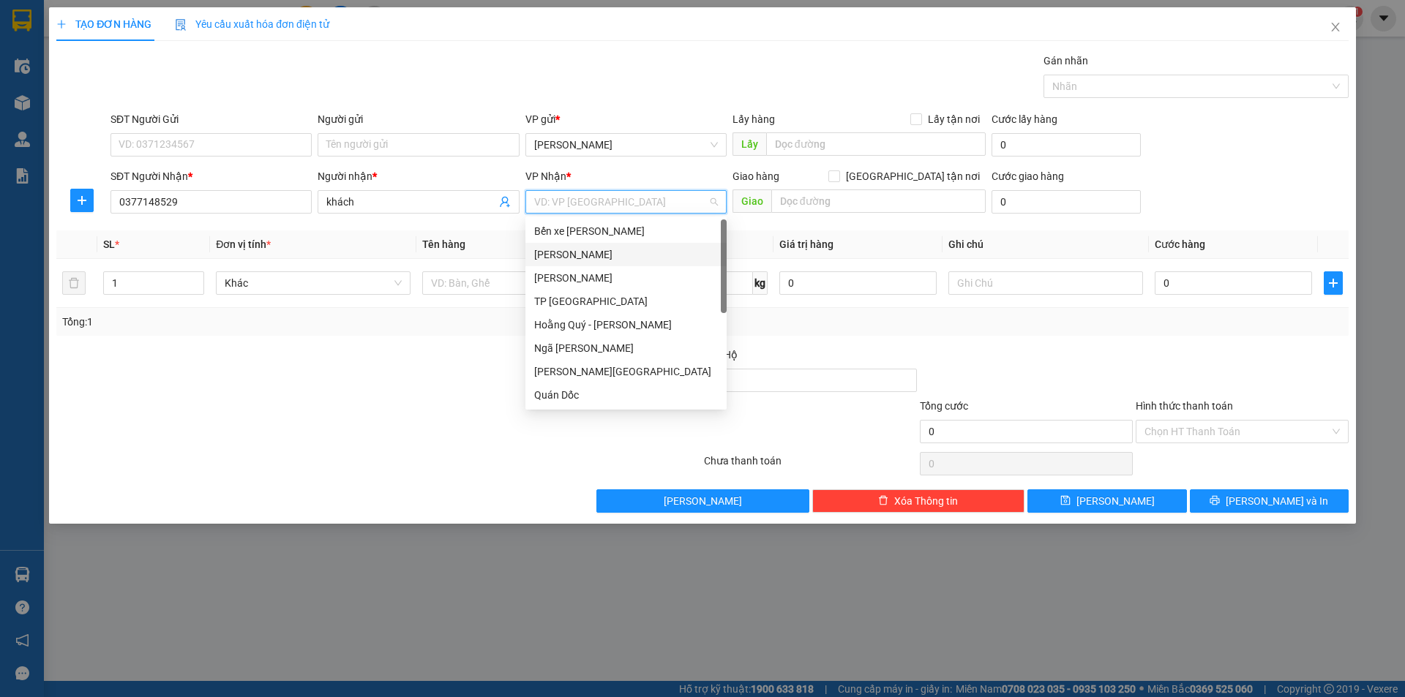
click at [576, 255] on div "[PERSON_NAME]" at bounding box center [626, 255] width 184 height 16
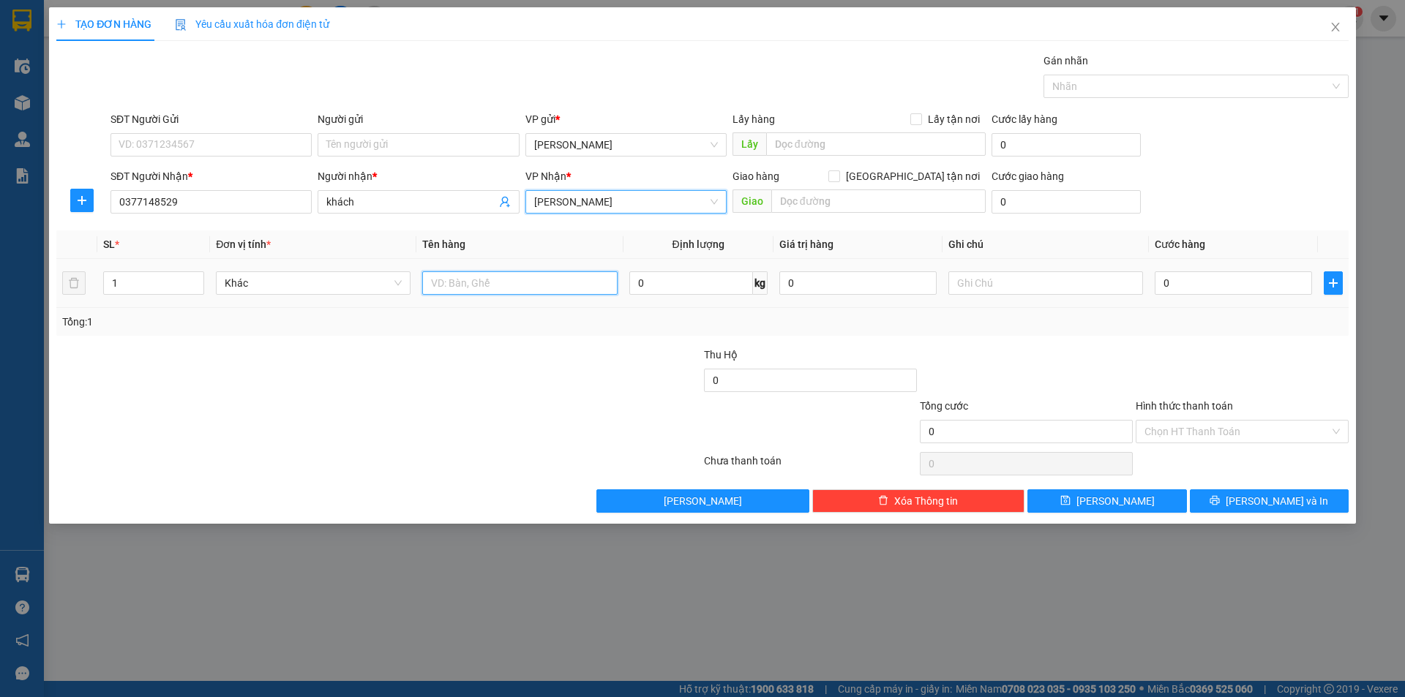
click at [468, 284] on input "text" at bounding box center [519, 282] width 195 height 23
type input "1 thùng xốp"
click at [1160, 279] on input "0" at bounding box center [1232, 282] width 157 height 23
click at [1159, 280] on input "0" at bounding box center [1232, 282] width 157 height 23
type input "540"
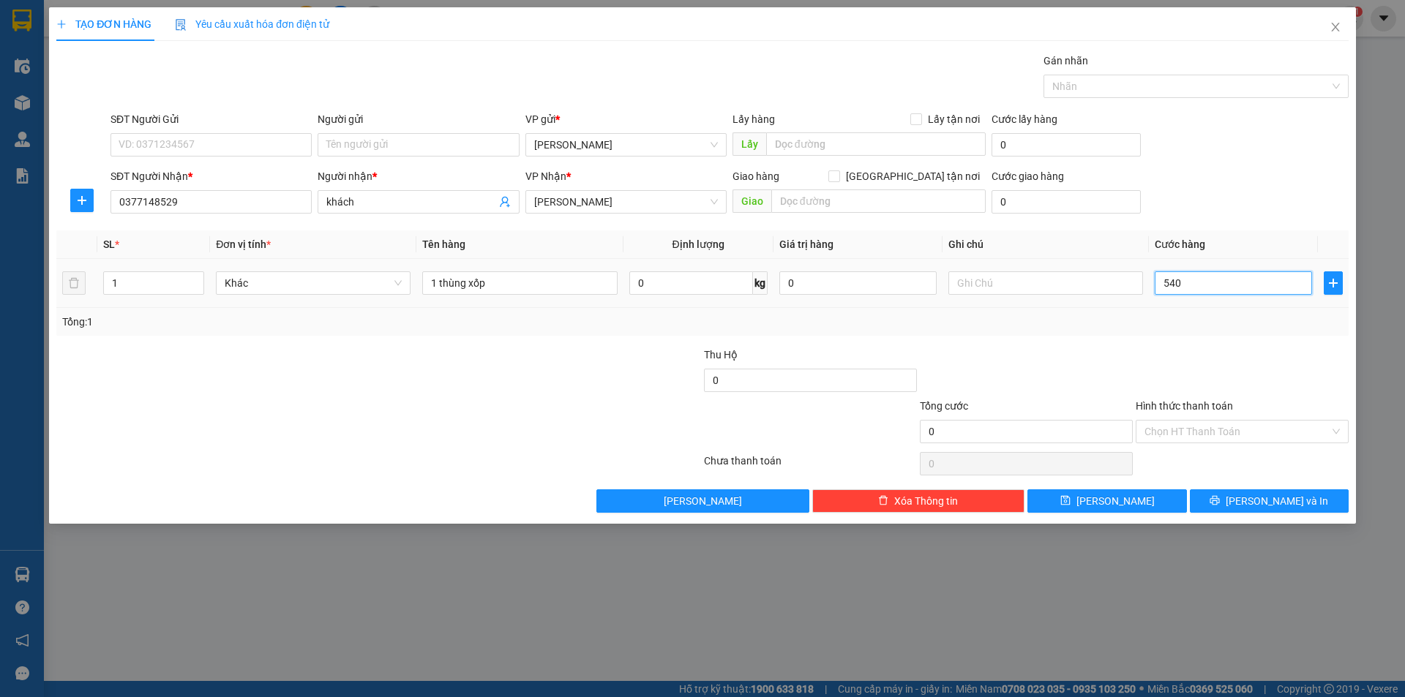
type input "540"
type input "50"
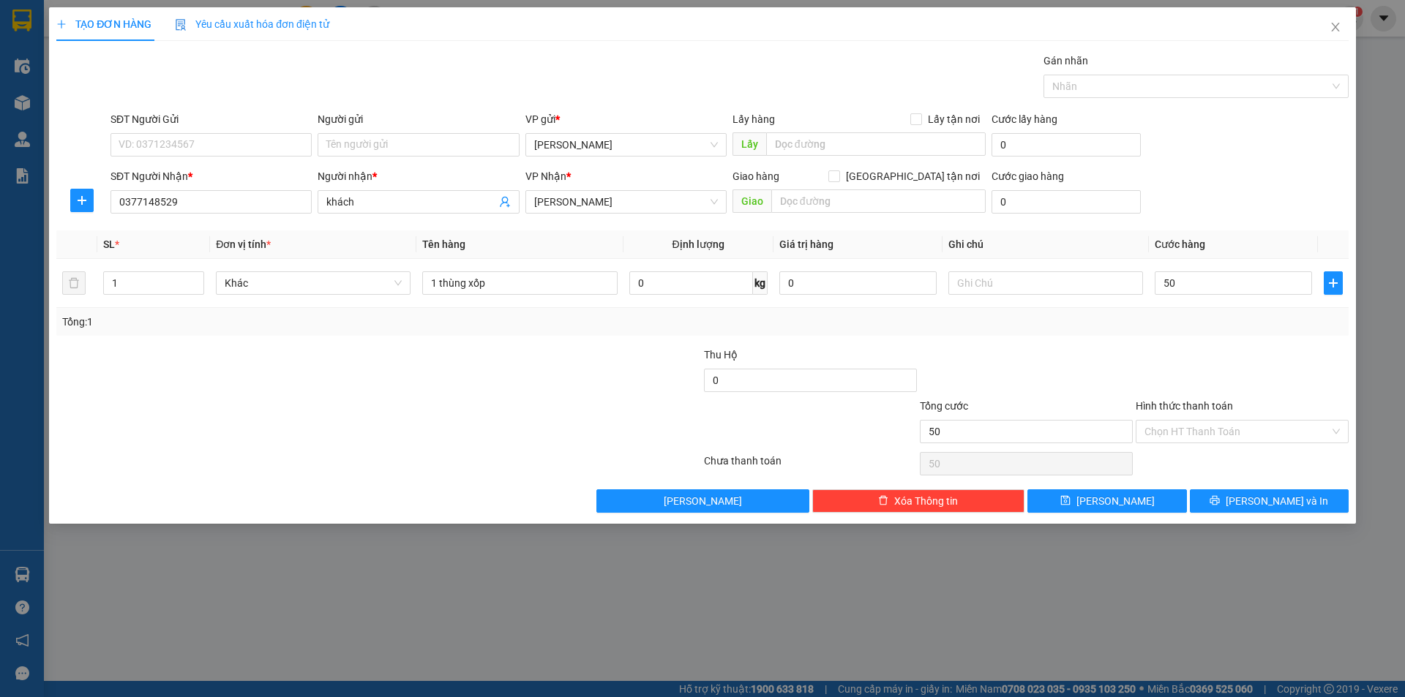
click at [1188, 339] on div "Transit Pickup Surcharge Ids Transit Deliver Surcharge Ids Transit Deliver Surc…" at bounding box center [702, 283] width 1292 height 460
type input "50.000"
click at [1335, 428] on div "Chọn HT Thanh Toán" at bounding box center [1241, 431] width 213 height 23
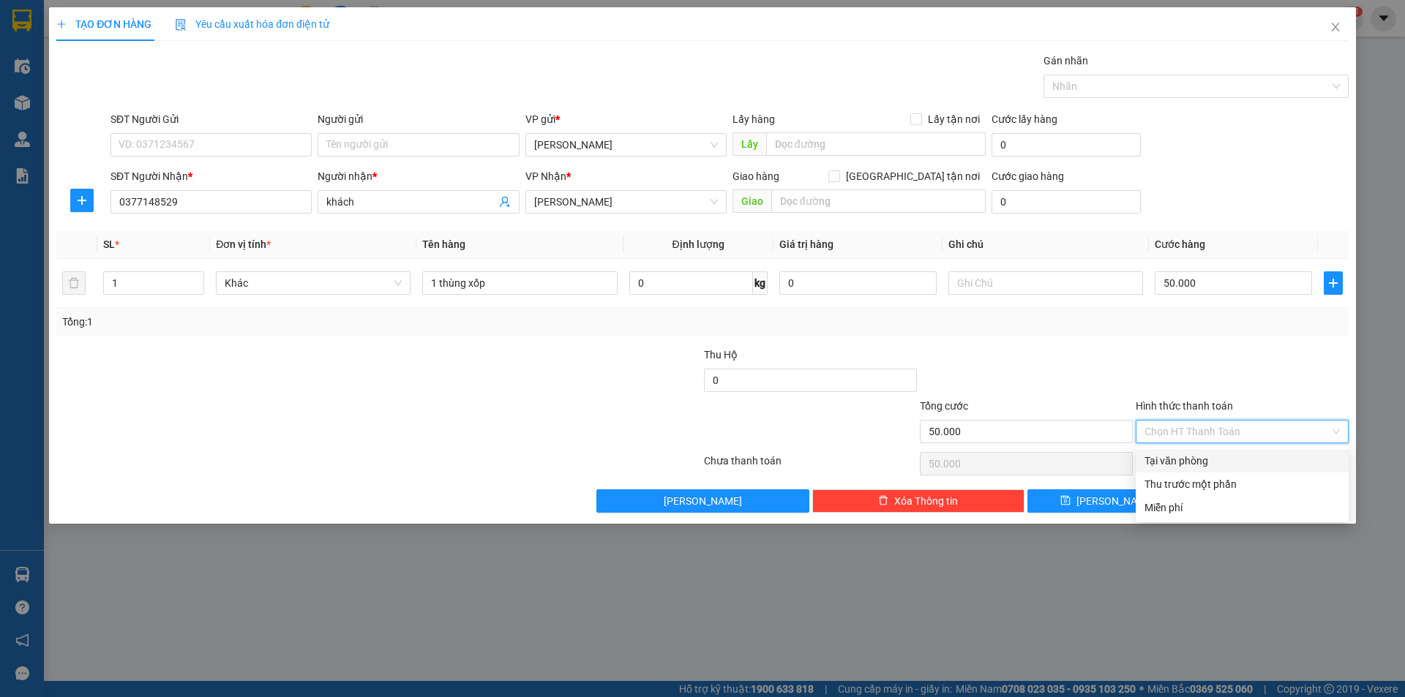
click at [1180, 456] on div "Tại văn phòng" at bounding box center [1241, 461] width 195 height 16
type input "0"
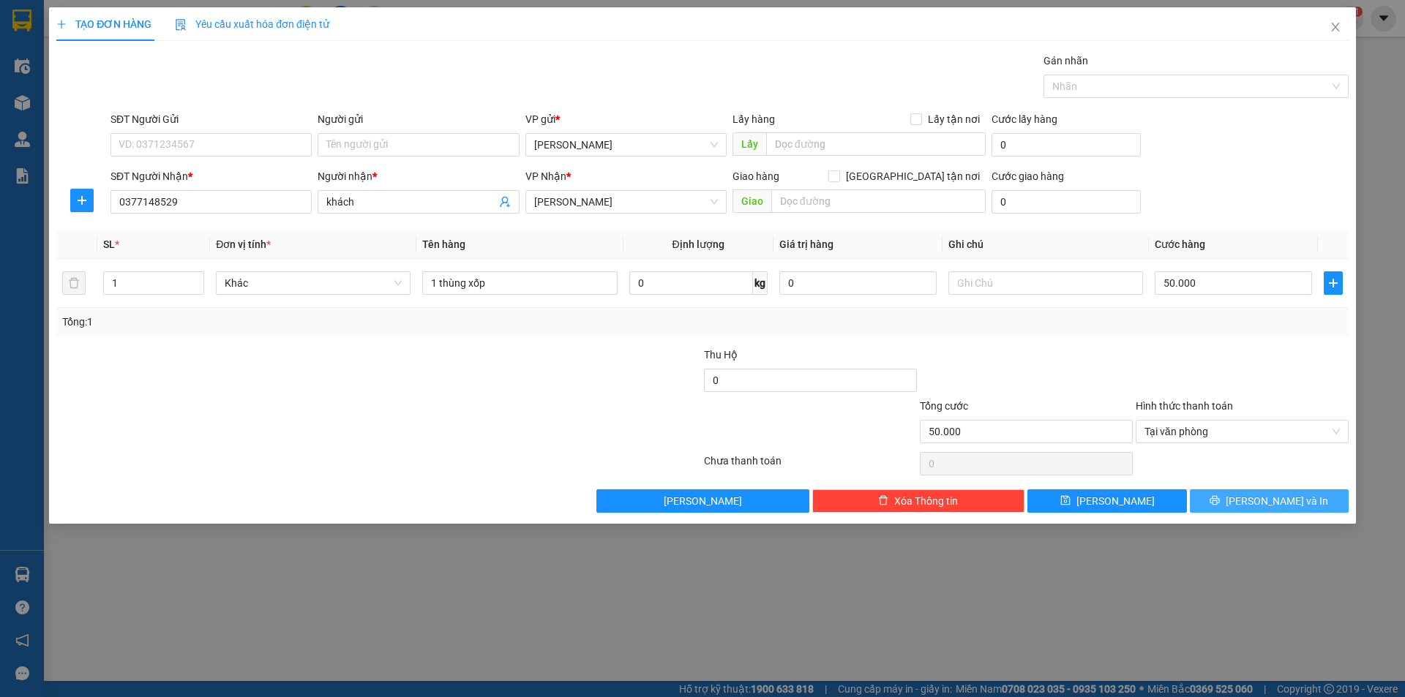
click at [1263, 500] on span "[PERSON_NAME] và In" at bounding box center [1276, 501] width 102 height 16
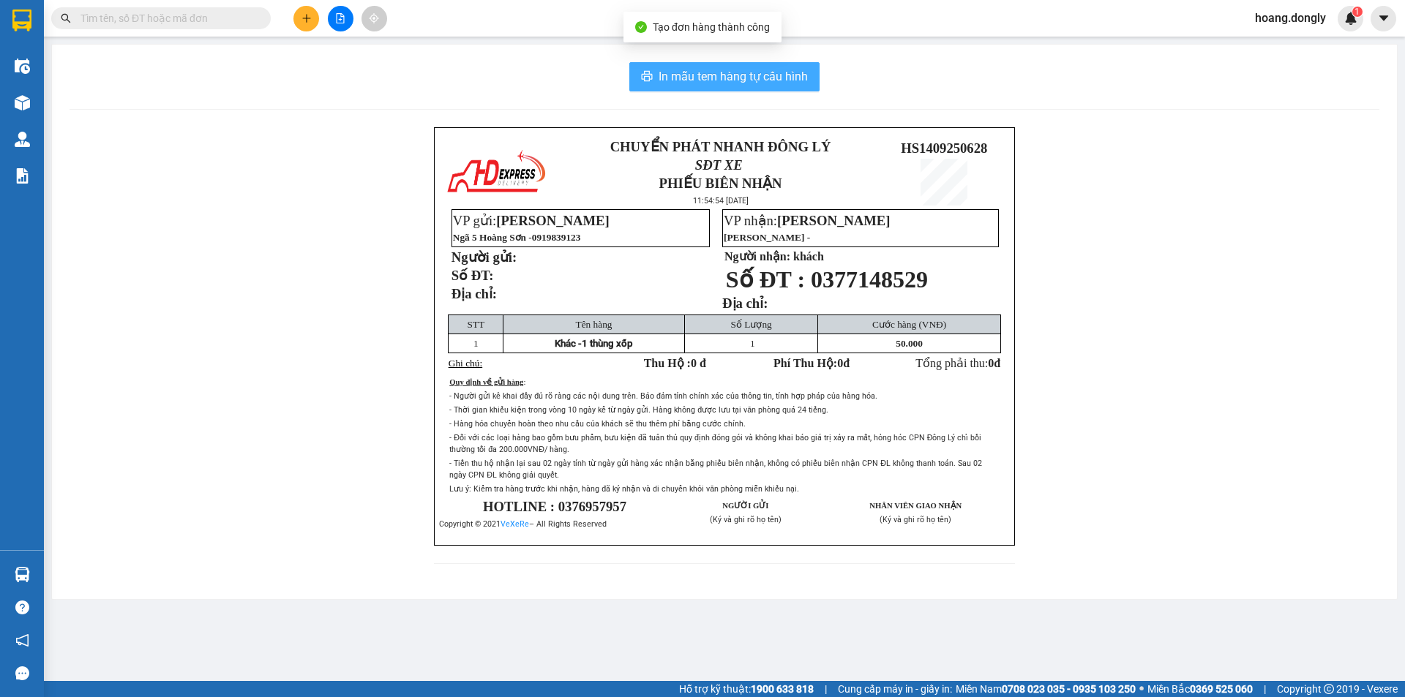
click at [732, 73] on span "In mẫu tem hàng tự cấu hình" at bounding box center [732, 76] width 149 height 18
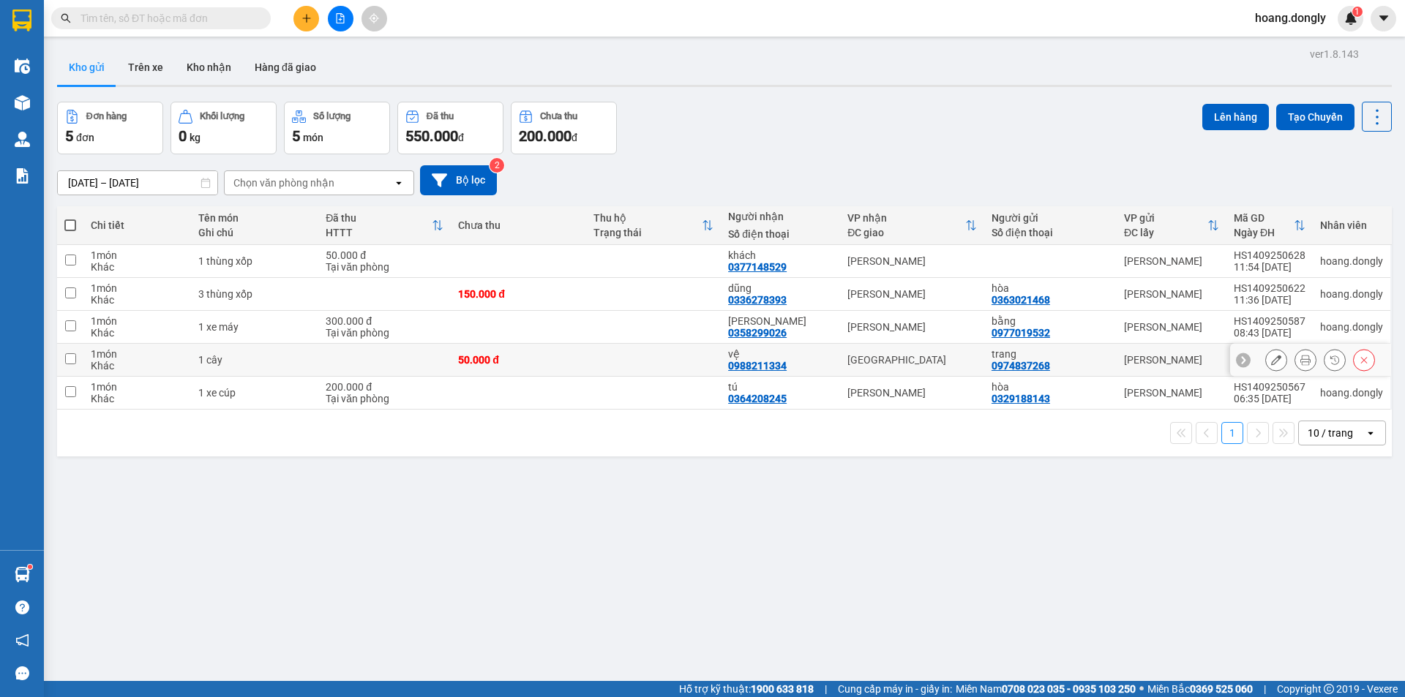
click at [674, 352] on td at bounding box center [653, 360] width 135 height 33
checkbox input "true"
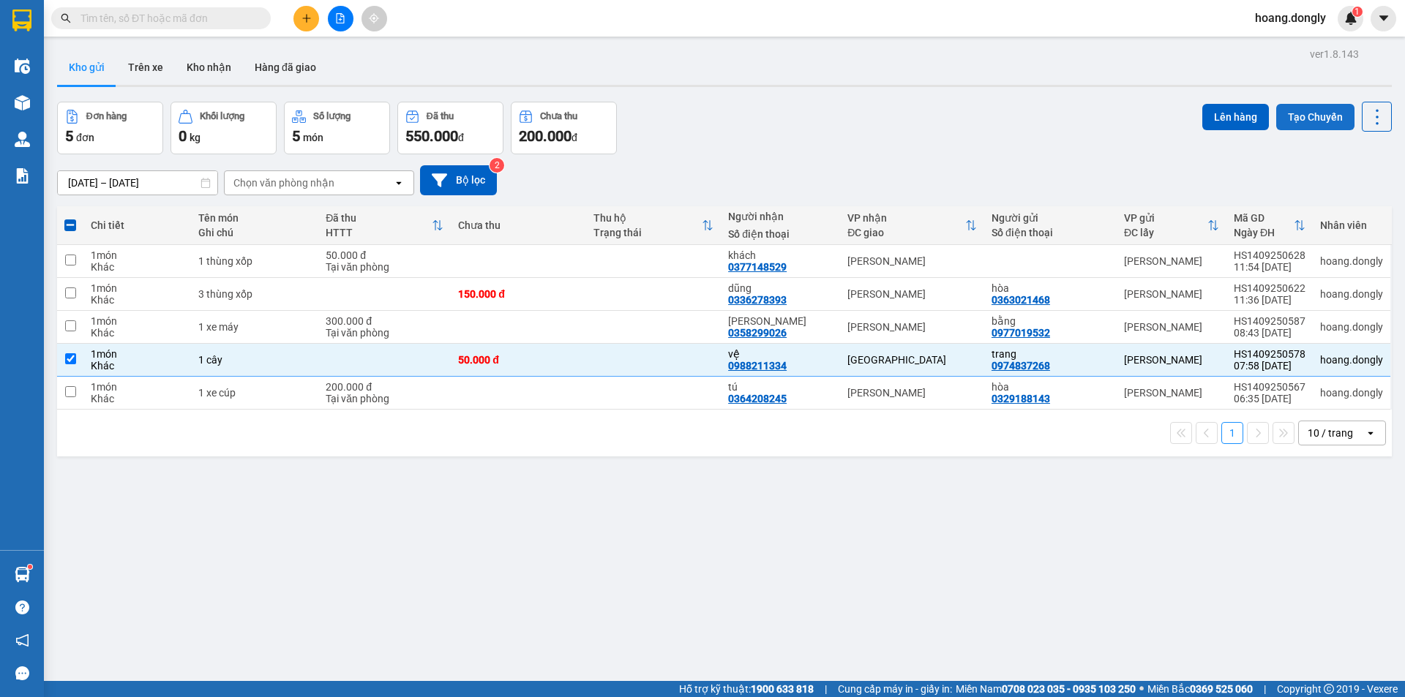
click at [1291, 111] on button "Tạo Chuyến" at bounding box center [1315, 117] width 78 height 26
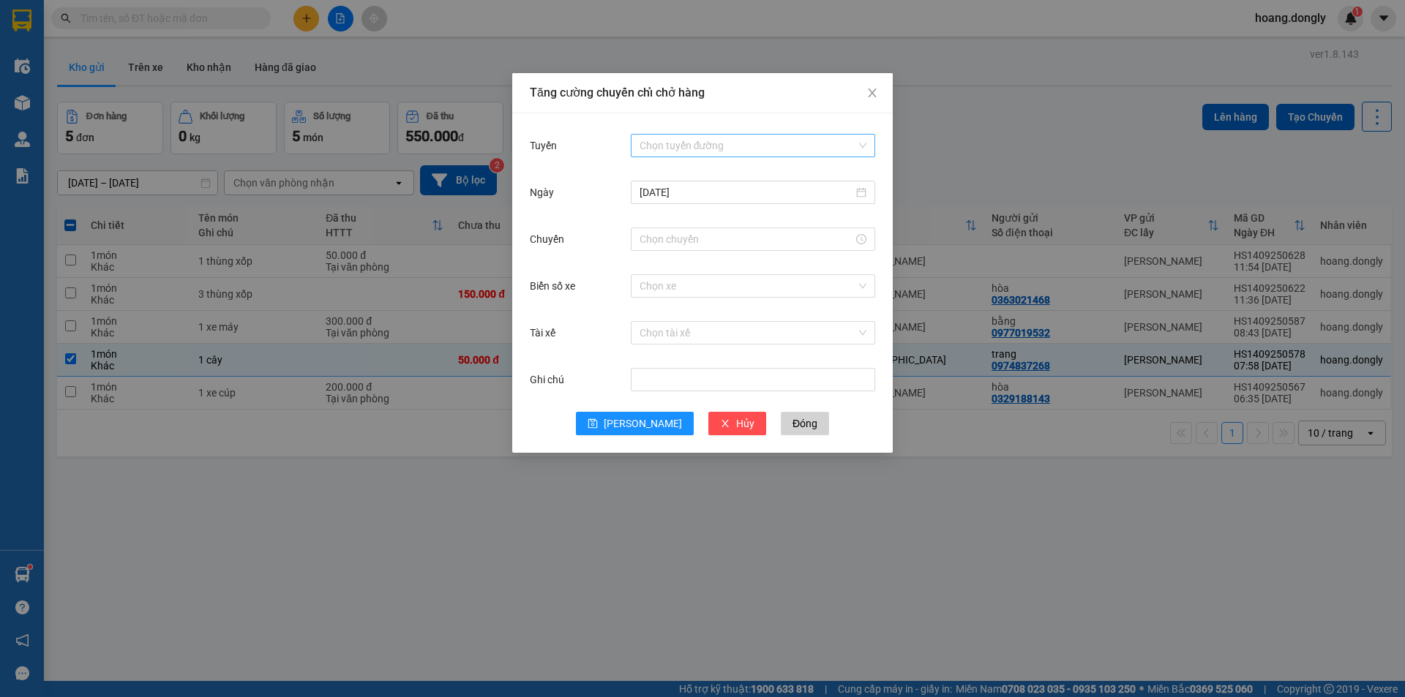
click at [783, 145] on input "Tuyến" at bounding box center [747, 146] width 217 height 22
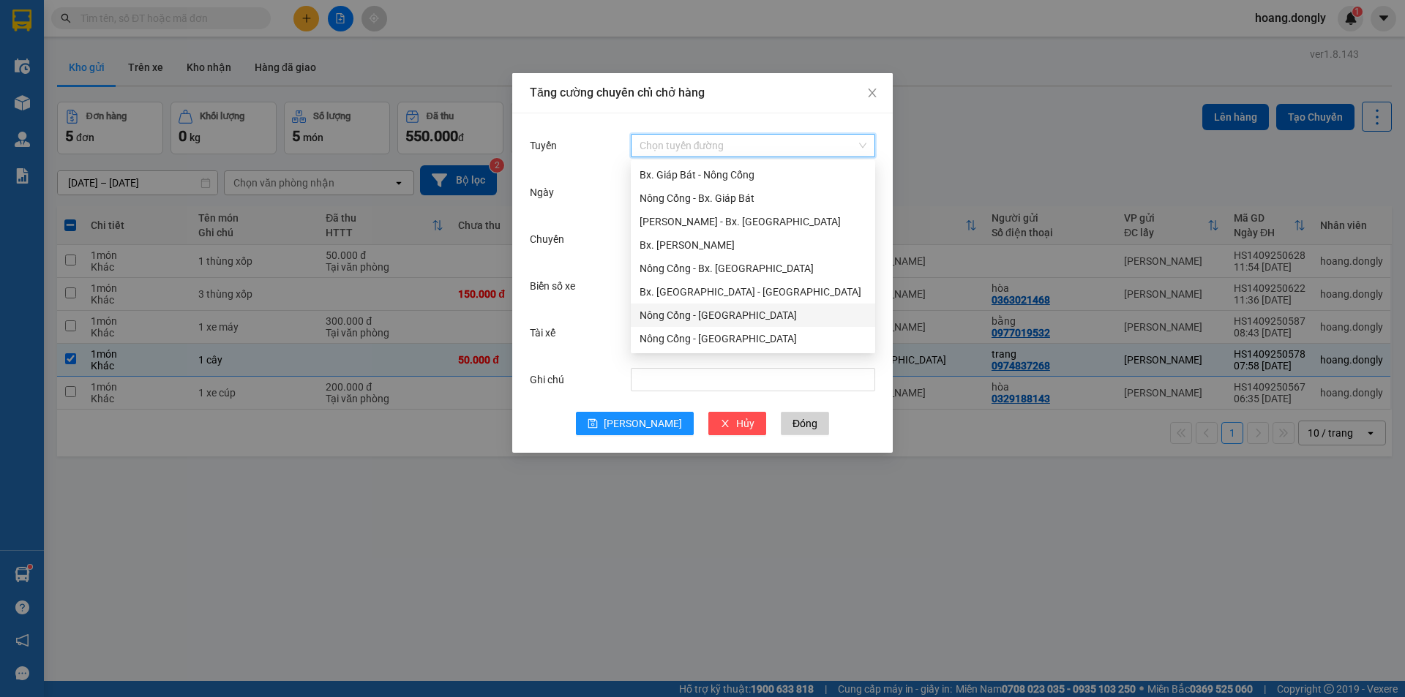
click at [759, 320] on div "Nông Cống - [GEOGRAPHIC_DATA]" at bounding box center [752, 315] width 227 height 16
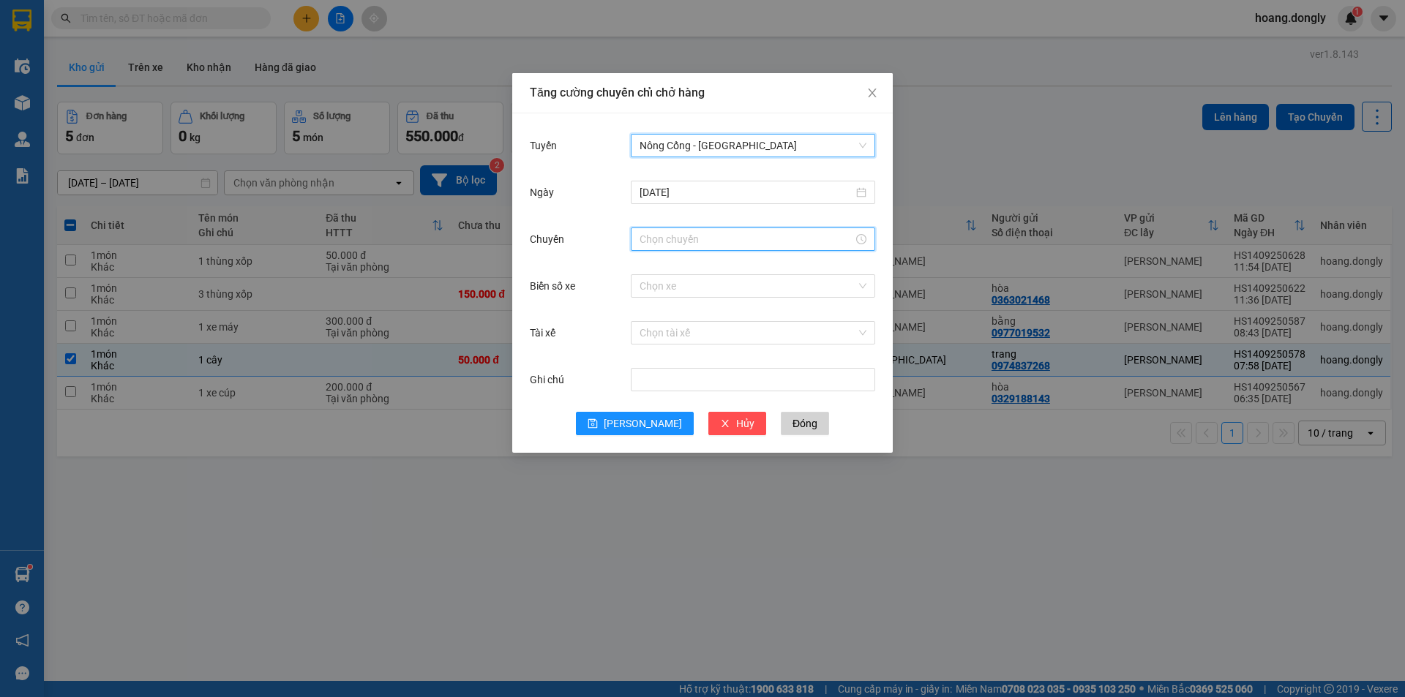
click at [769, 237] on input "Chuyến" at bounding box center [746, 239] width 214 height 16
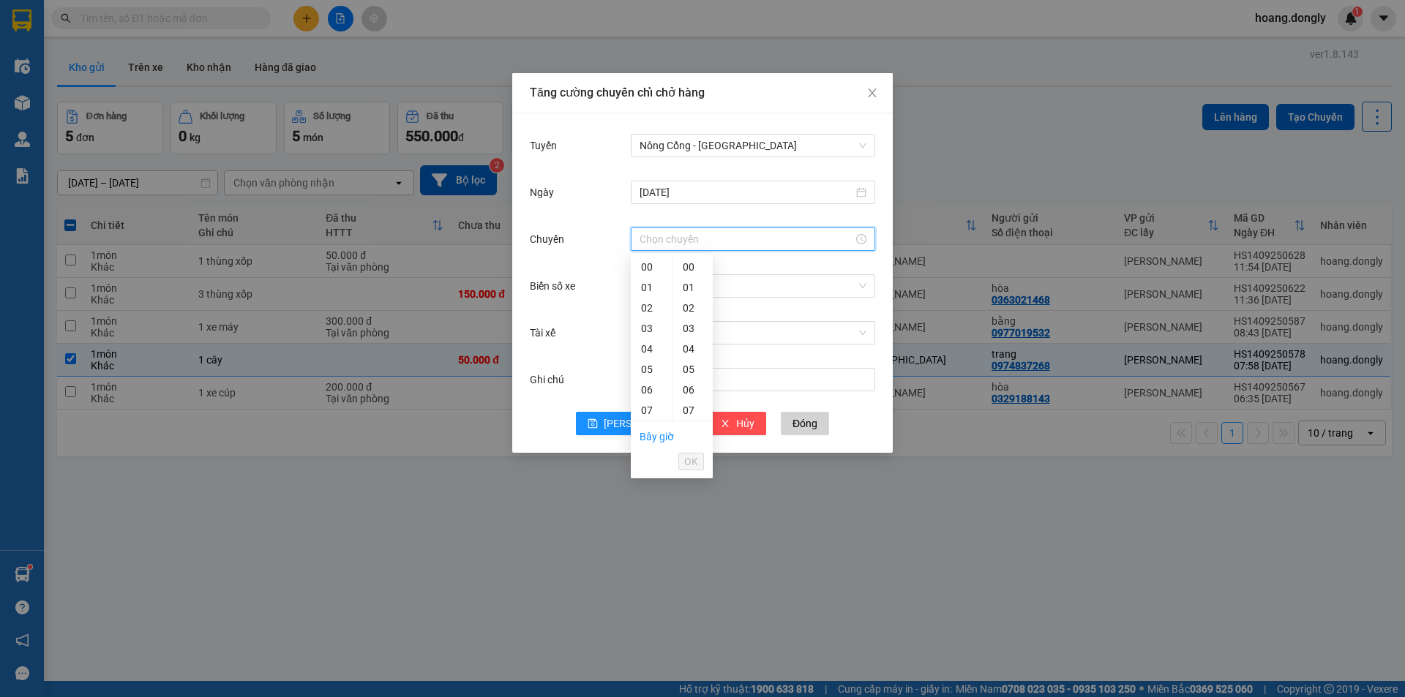
click at [645, 482] on div "11" at bounding box center [651, 492] width 41 height 20
type input "11:30"
click at [697, 465] on span "OK" at bounding box center [691, 462] width 14 height 16
click at [759, 284] on input "Biển số xe" at bounding box center [747, 286] width 217 height 22
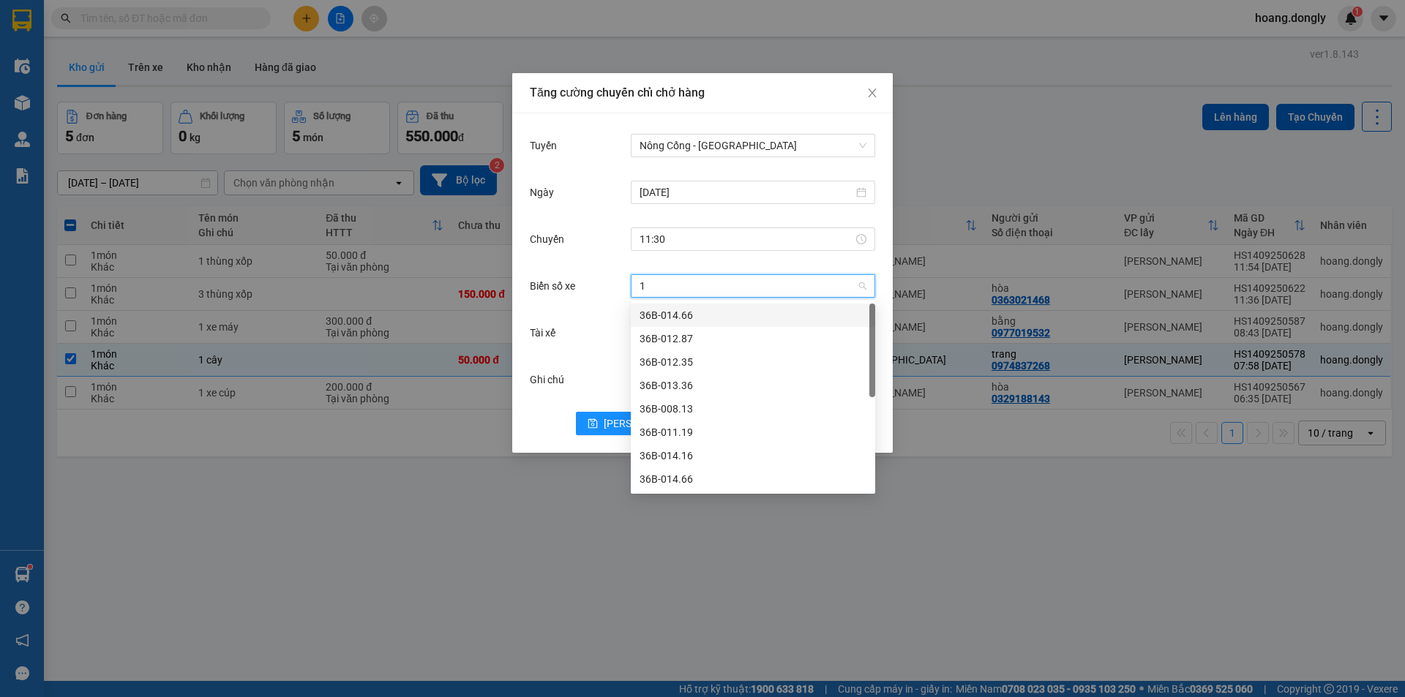
type input "12"
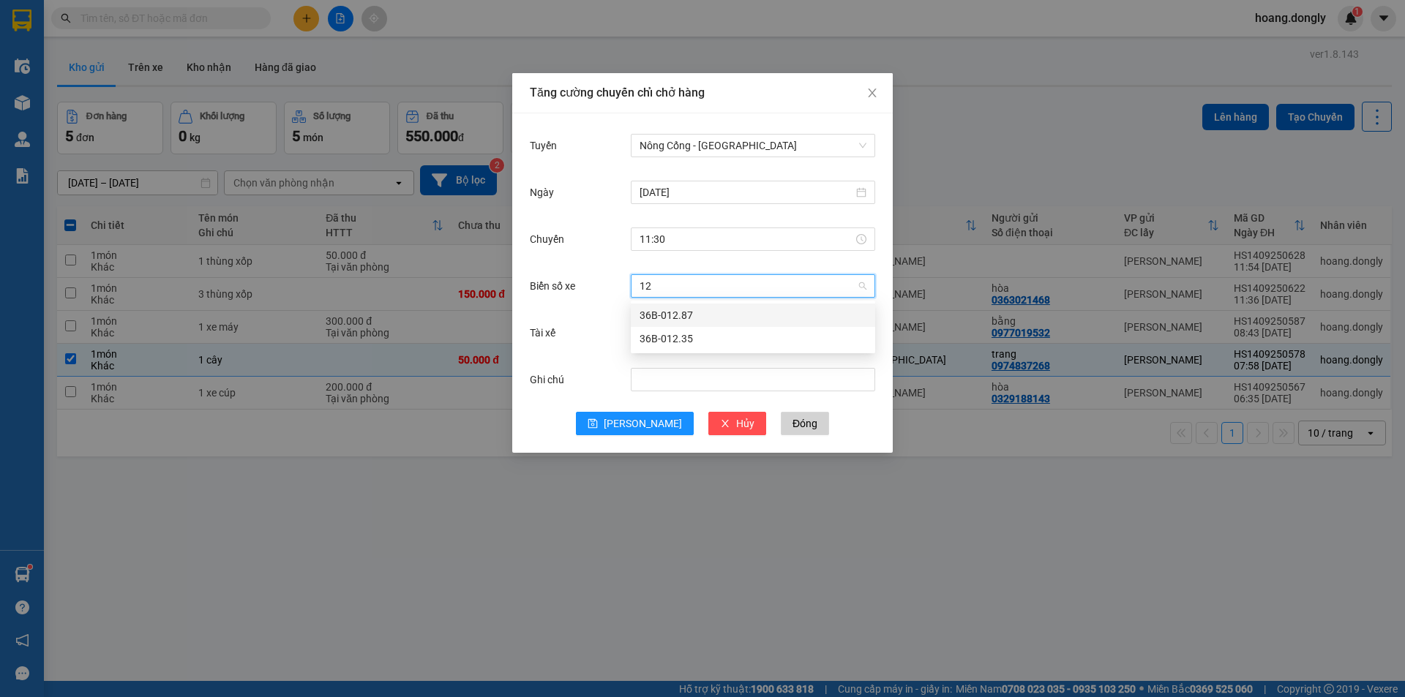
click at [751, 308] on div "36B-012.87" at bounding box center [752, 315] width 227 height 16
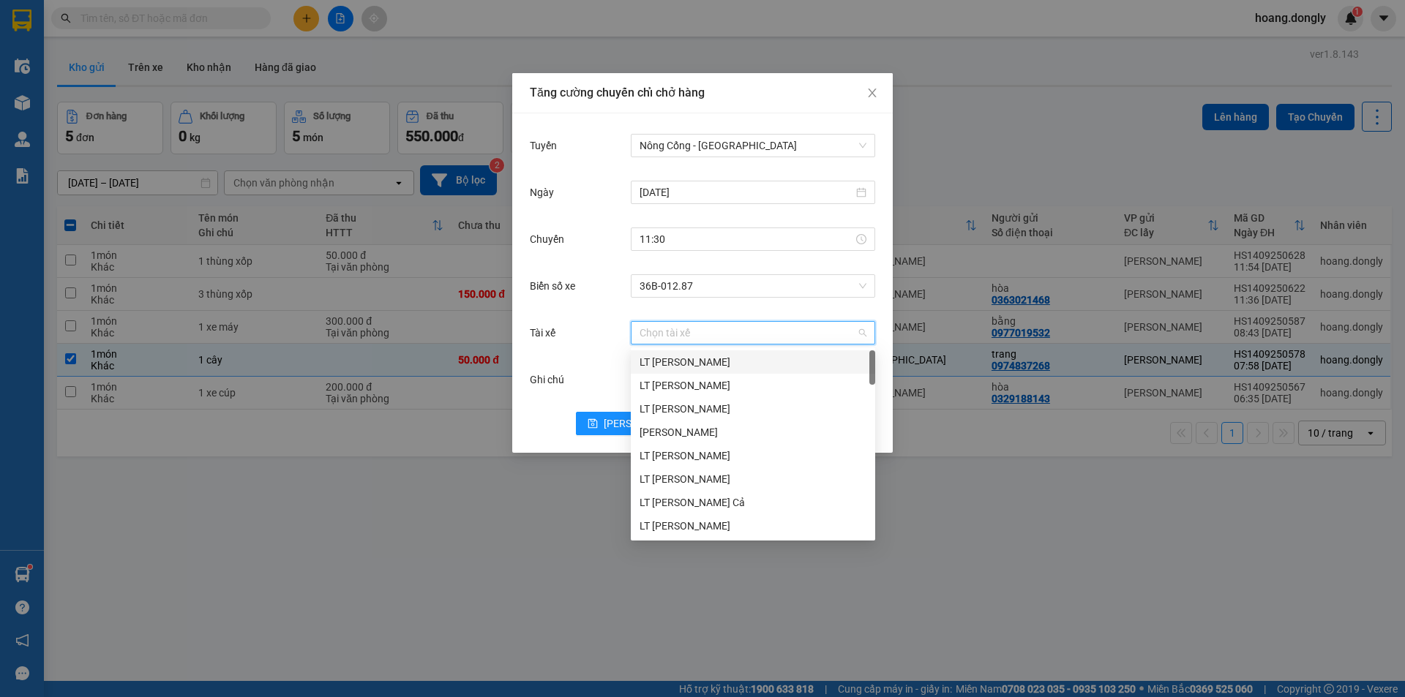
click at [737, 337] on input "Tài xế" at bounding box center [747, 333] width 217 height 22
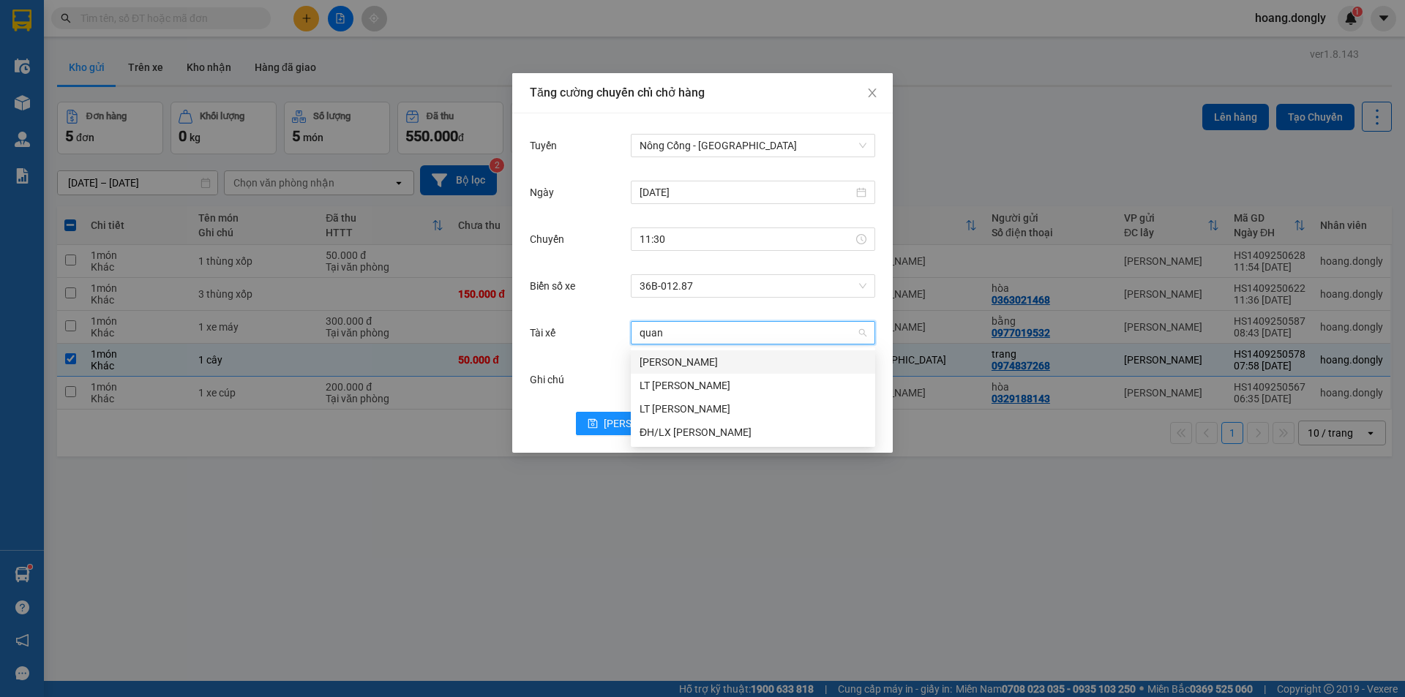
type input "quang"
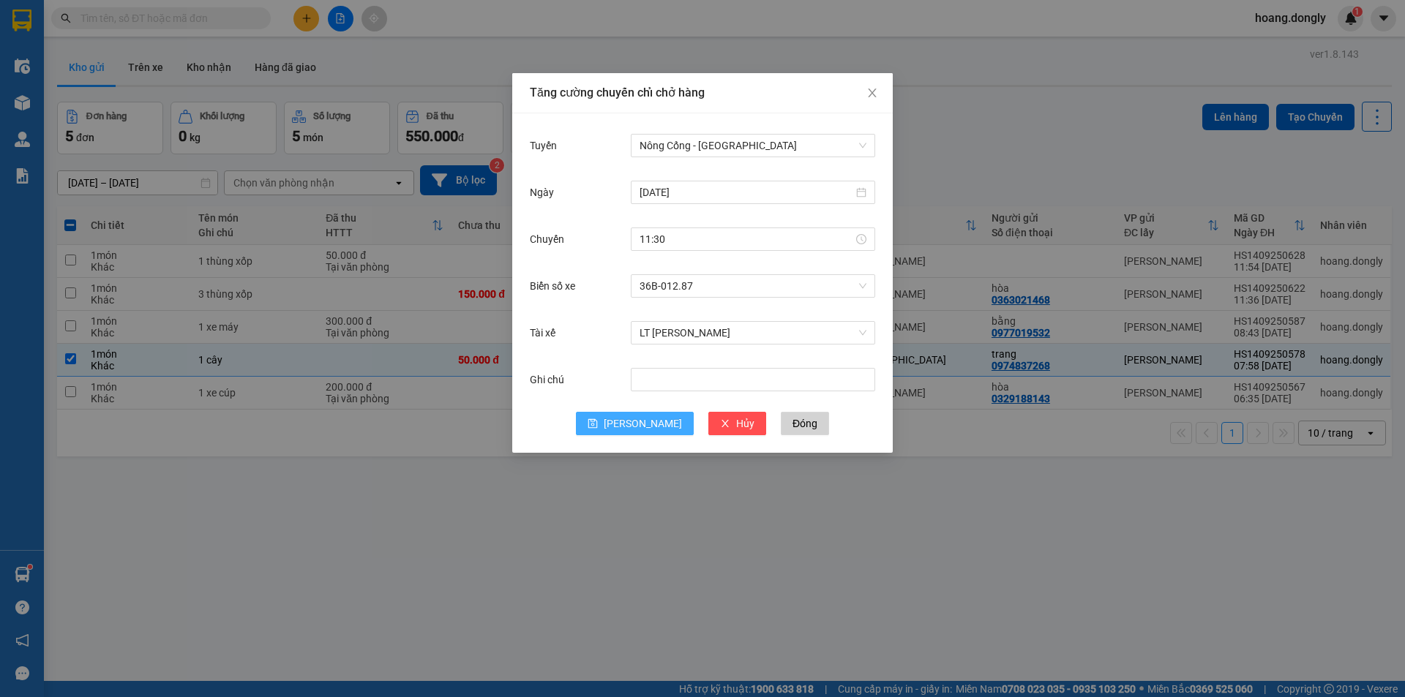
click at [598, 418] on icon "save" at bounding box center [592, 423] width 10 height 10
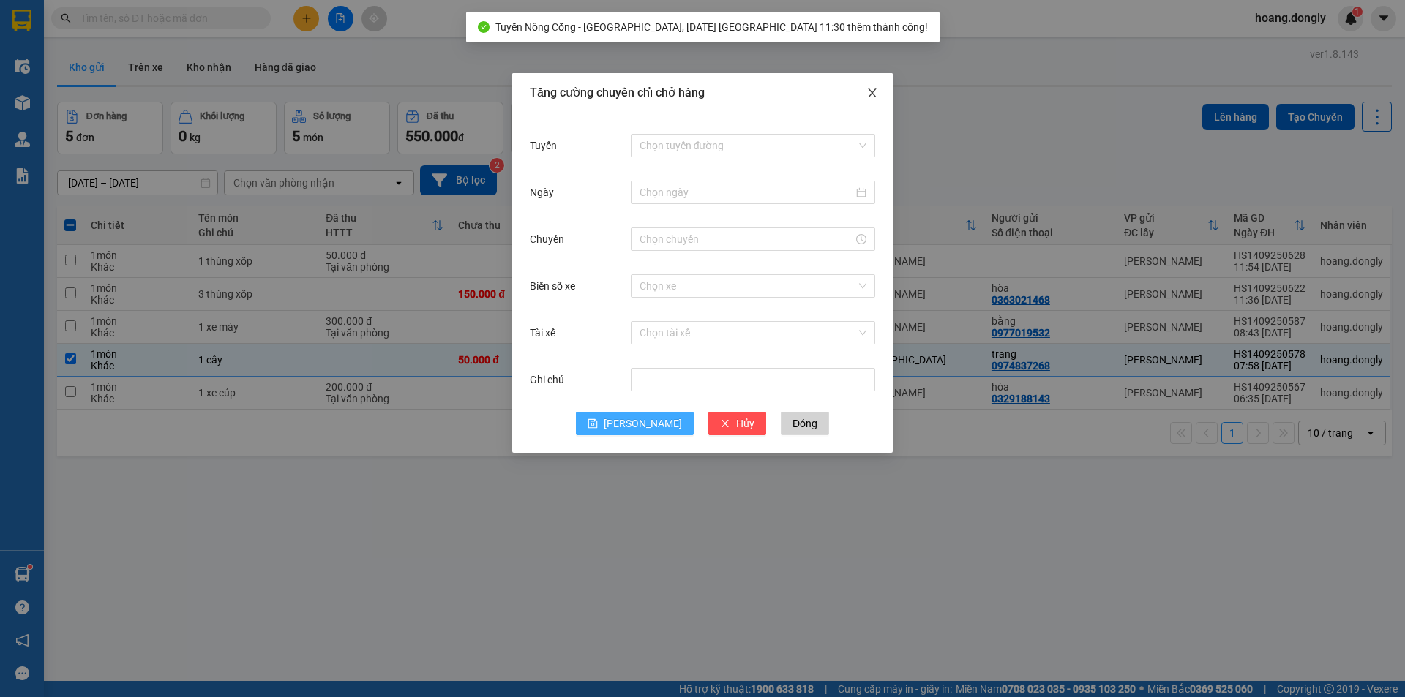
click at [871, 92] on icon "close" at bounding box center [872, 93] width 8 height 9
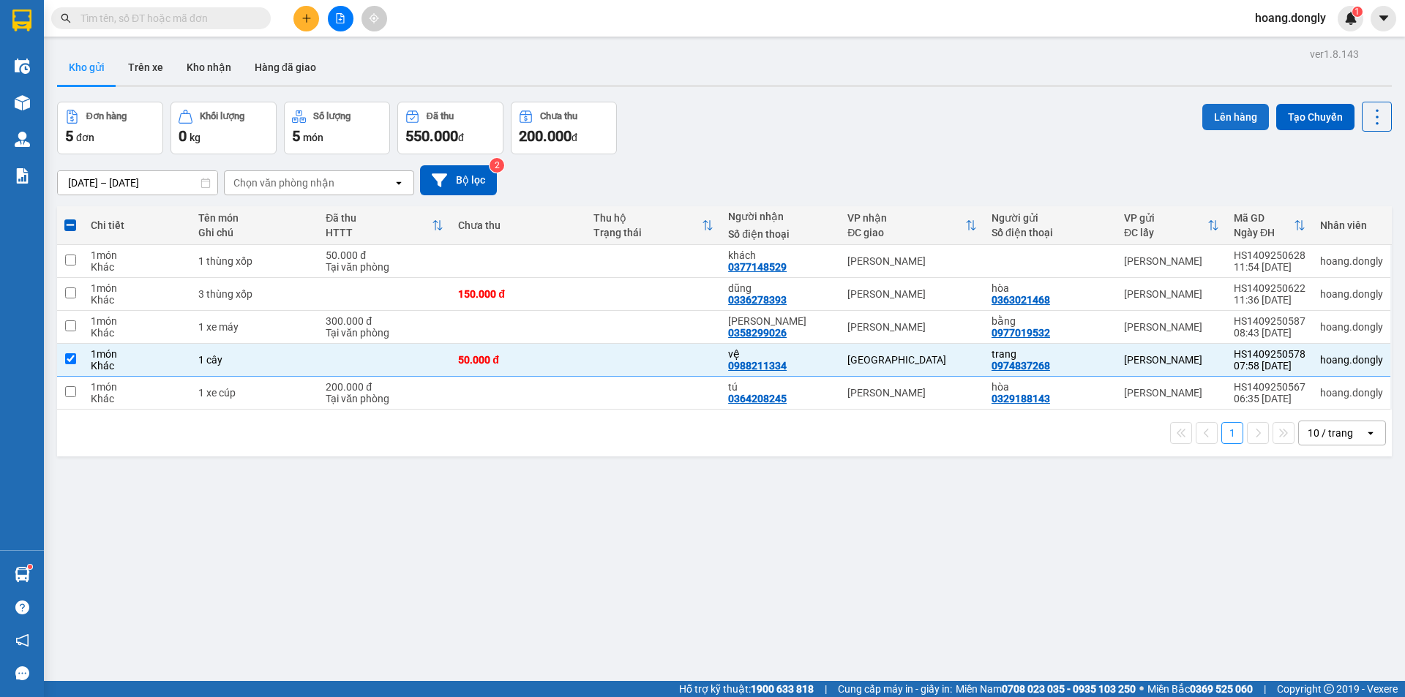
click at [1230, 116] on button "Lên hàng" at bounding box center [1235, 117] width 67 height 26
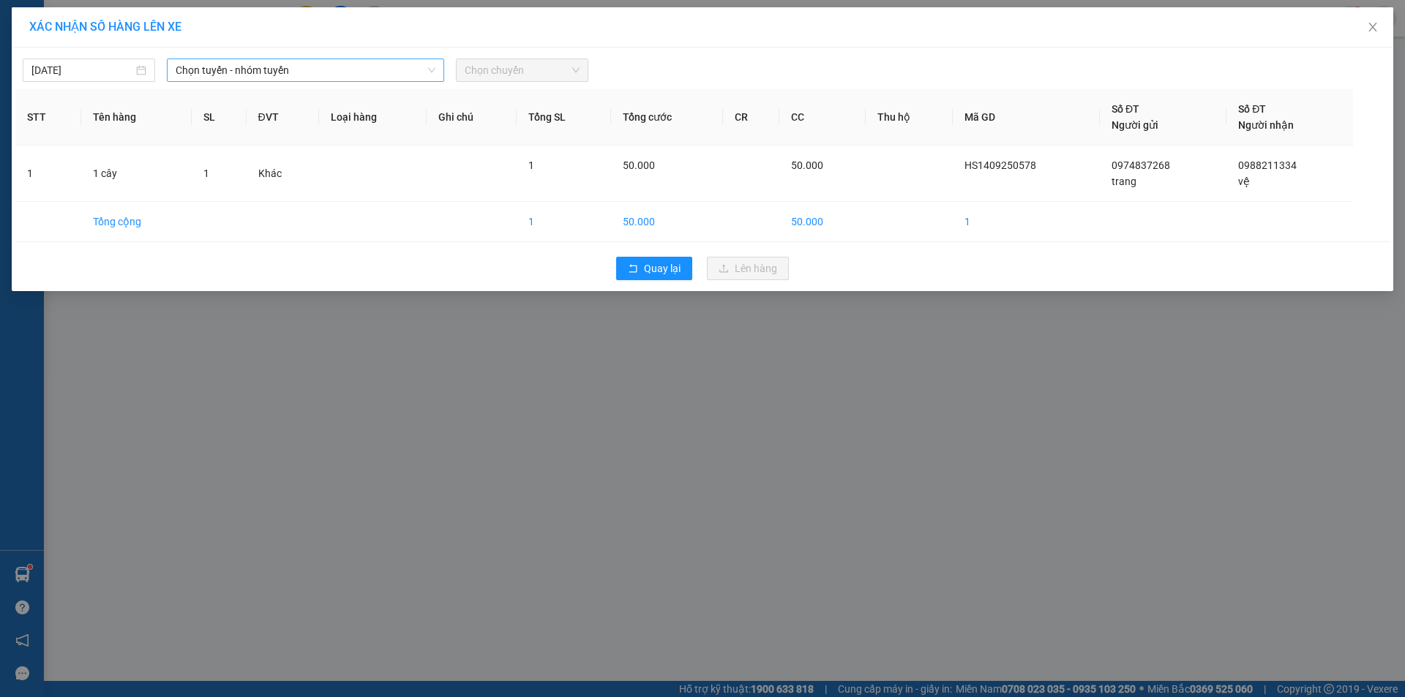
click at [298, 66] on span "Chọn tuyến - nhóm tuyến" at bounding box center [306, 70] width 260 height 22
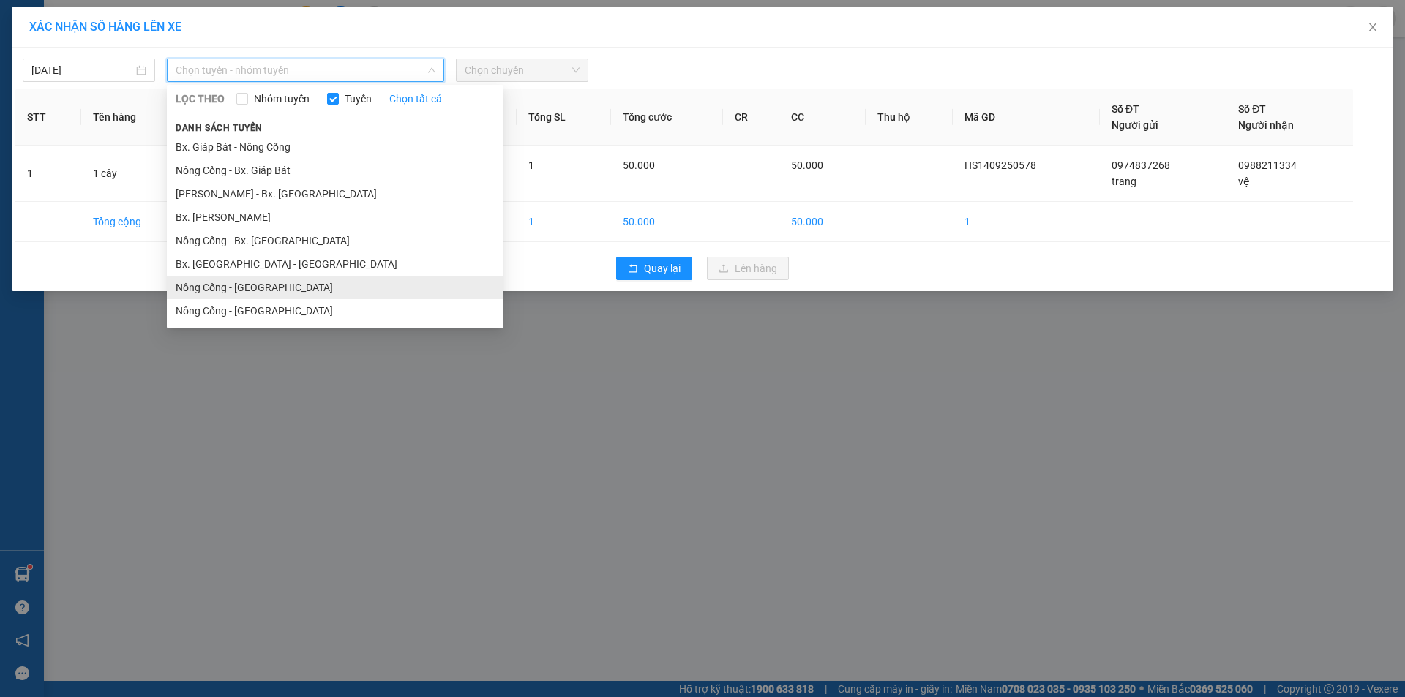
click at [371, 277] on li "Nông Cống - [GEOGRAPHIC_DATA]" at bounding box center [335, 287] width 337 height 23
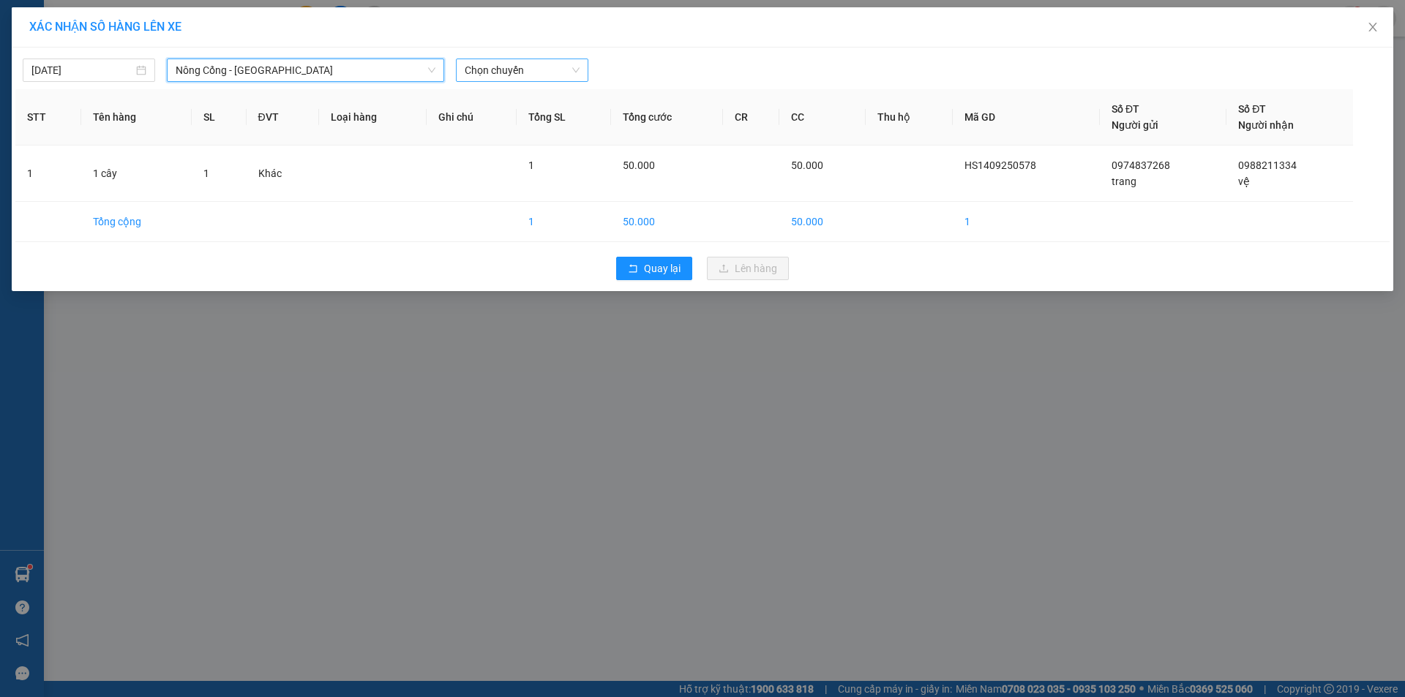
click at [532, 63] on span "Chọn chuyến" at bounding box center [522, 70] width 115 height 22
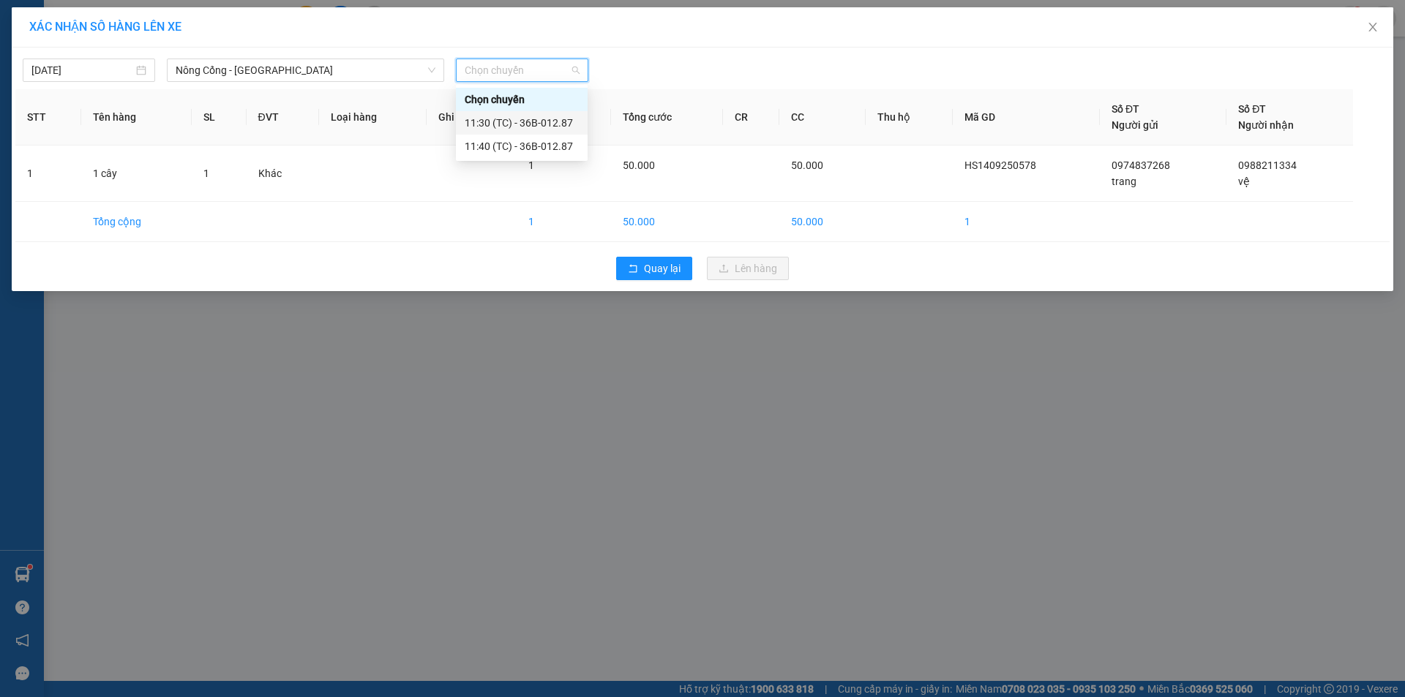
click at [524, 128] on div "11:30 (TC) - 36B-012.87" at bounding box center [522, 123] width 114 height 16
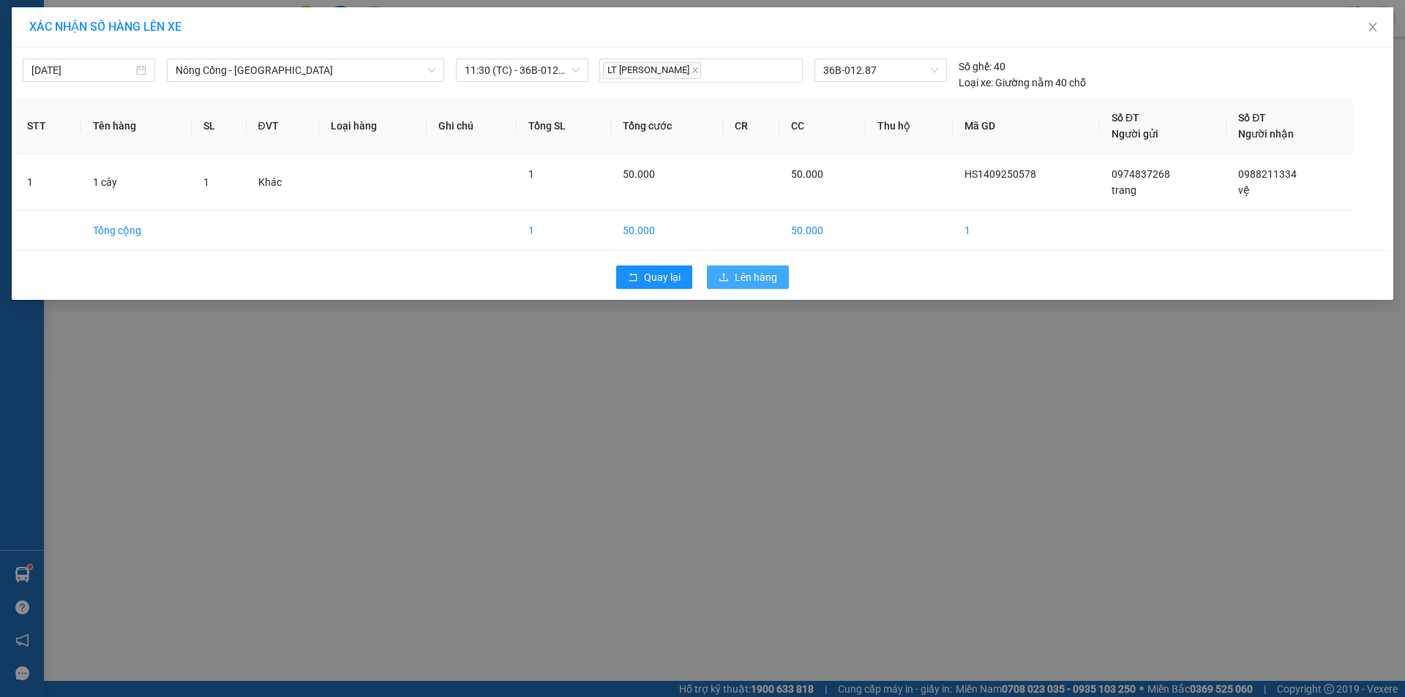
click at [755, 279] on span "Lên hàng" at bounding box center [755, 277] width 42 height 16
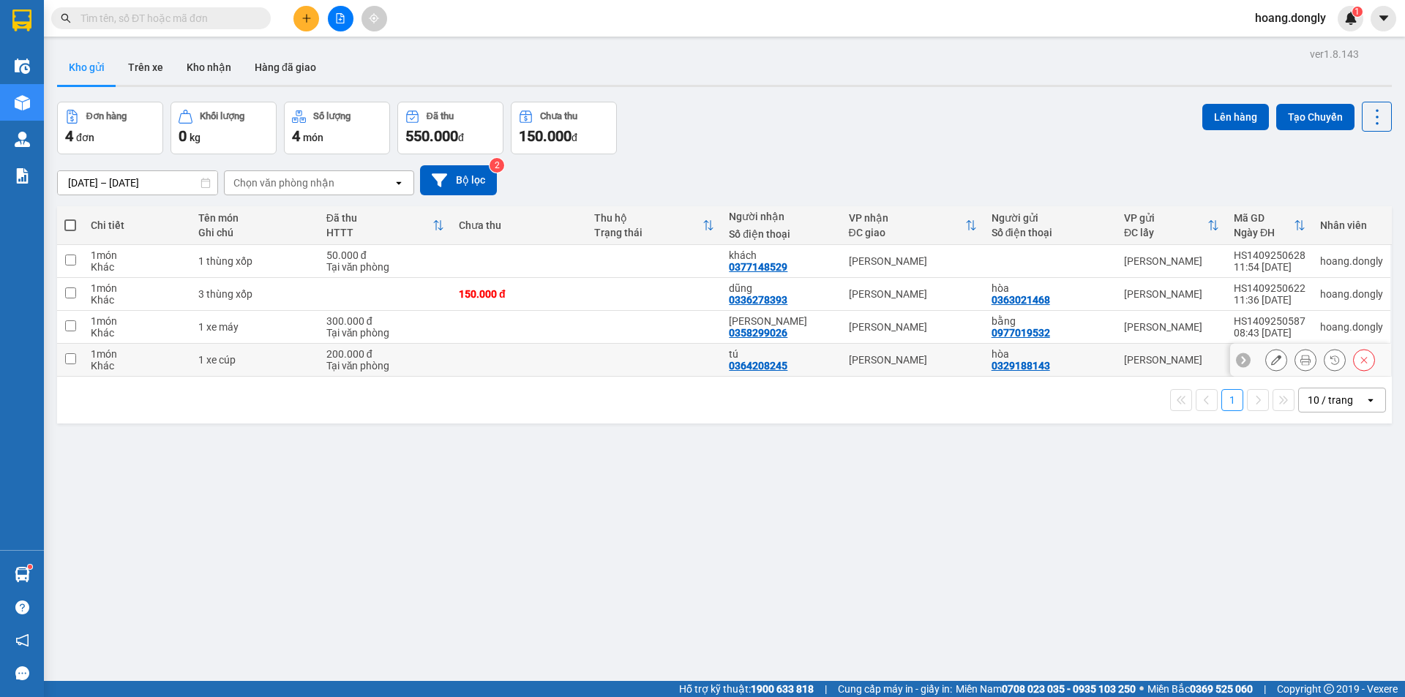
click at [683, 364] on td at bounding box center [654, 360] width 135 height 33
checkbox input "true"
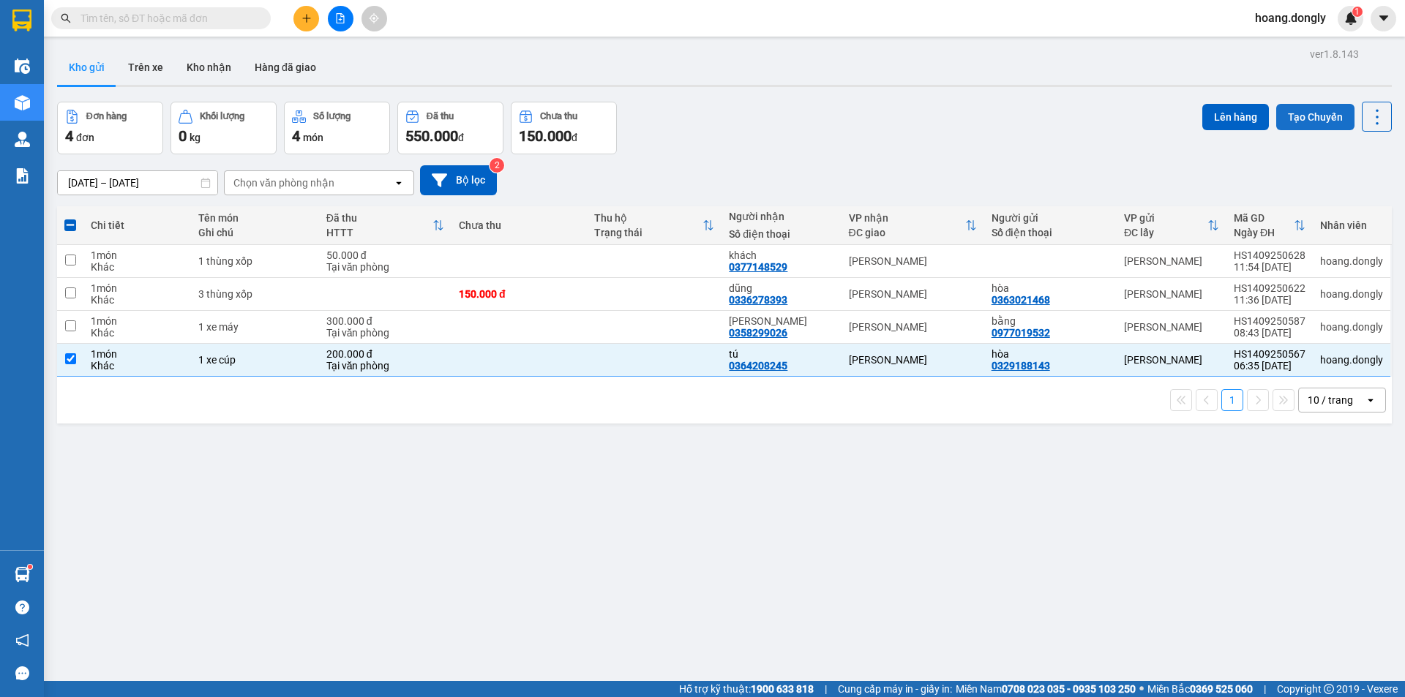
click at [1315, 121] on button "Tạo Chuyến" at bounding box center [1315, 117] width 78 height 26
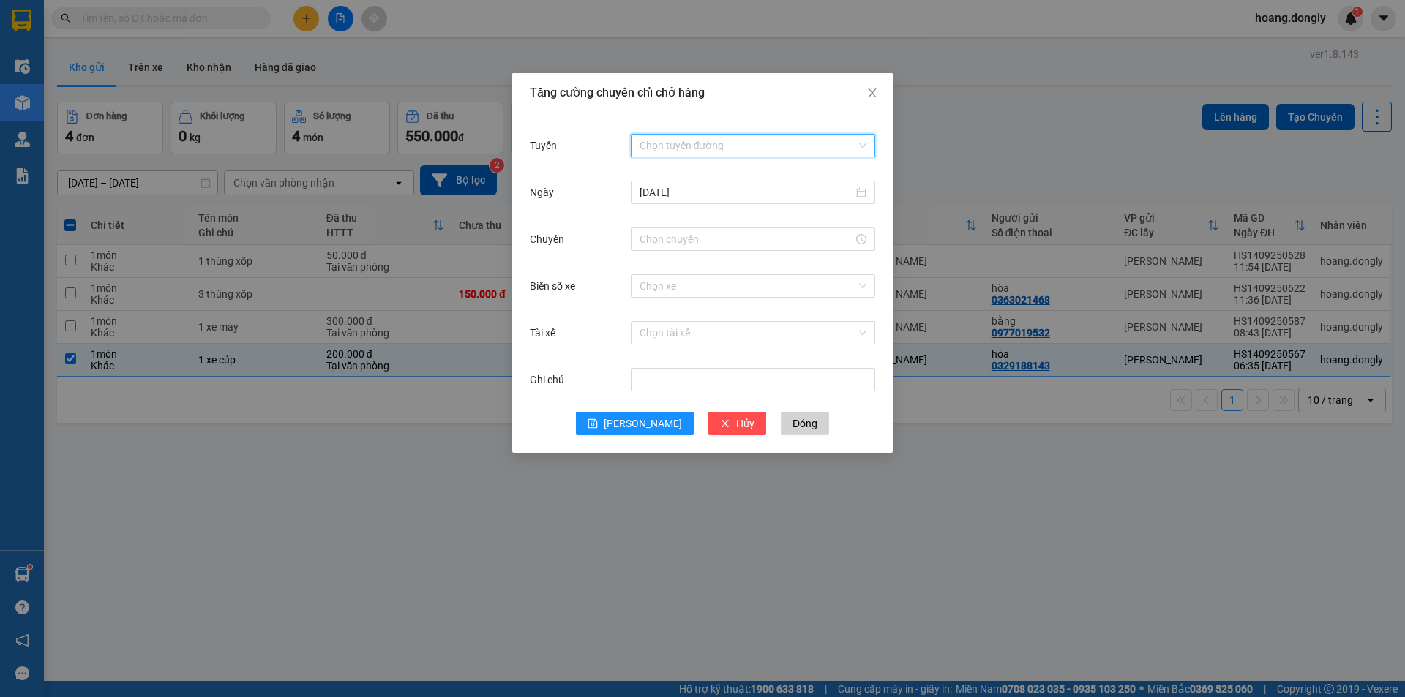
click at [789, 145] on input "Tuyến" at bounding box center [747, 146] width 217 height 22
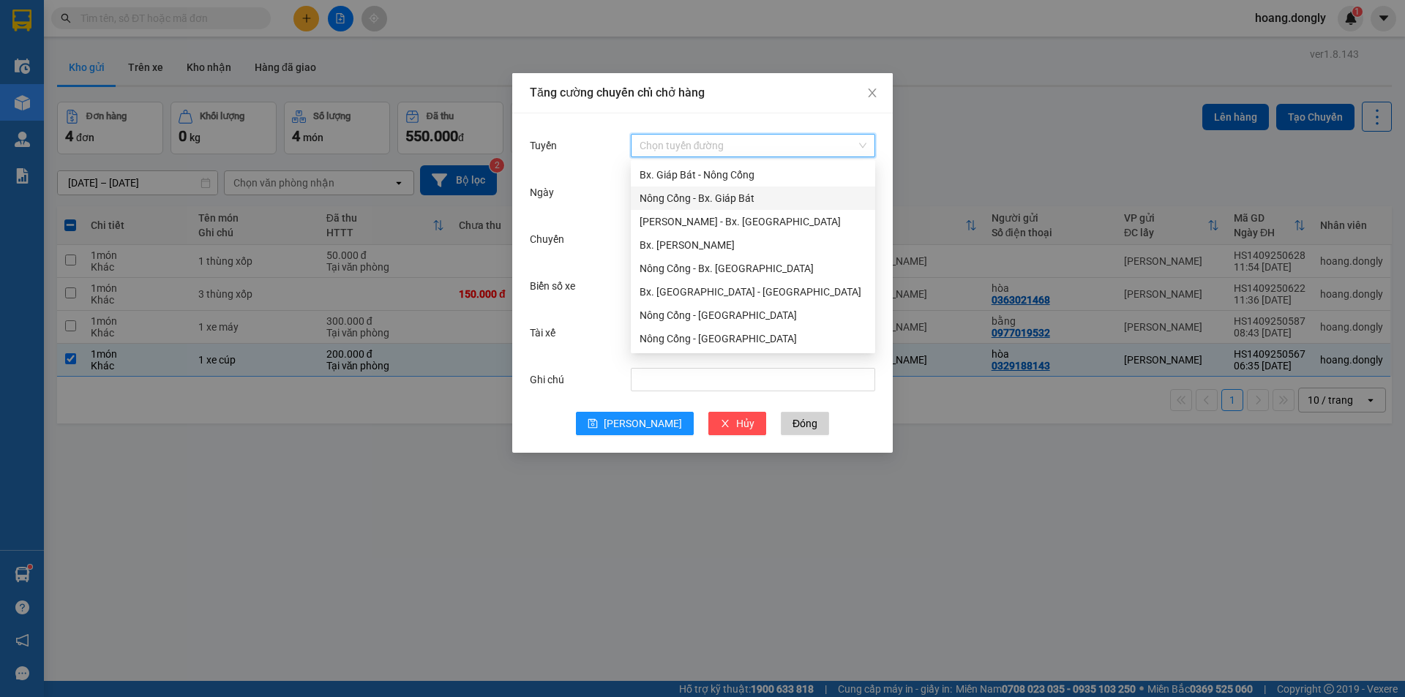
click at [788, 203] on div "Nông Cống - Bx. Giáp Bát" at bounding box center [752, 198] width 227 height 16
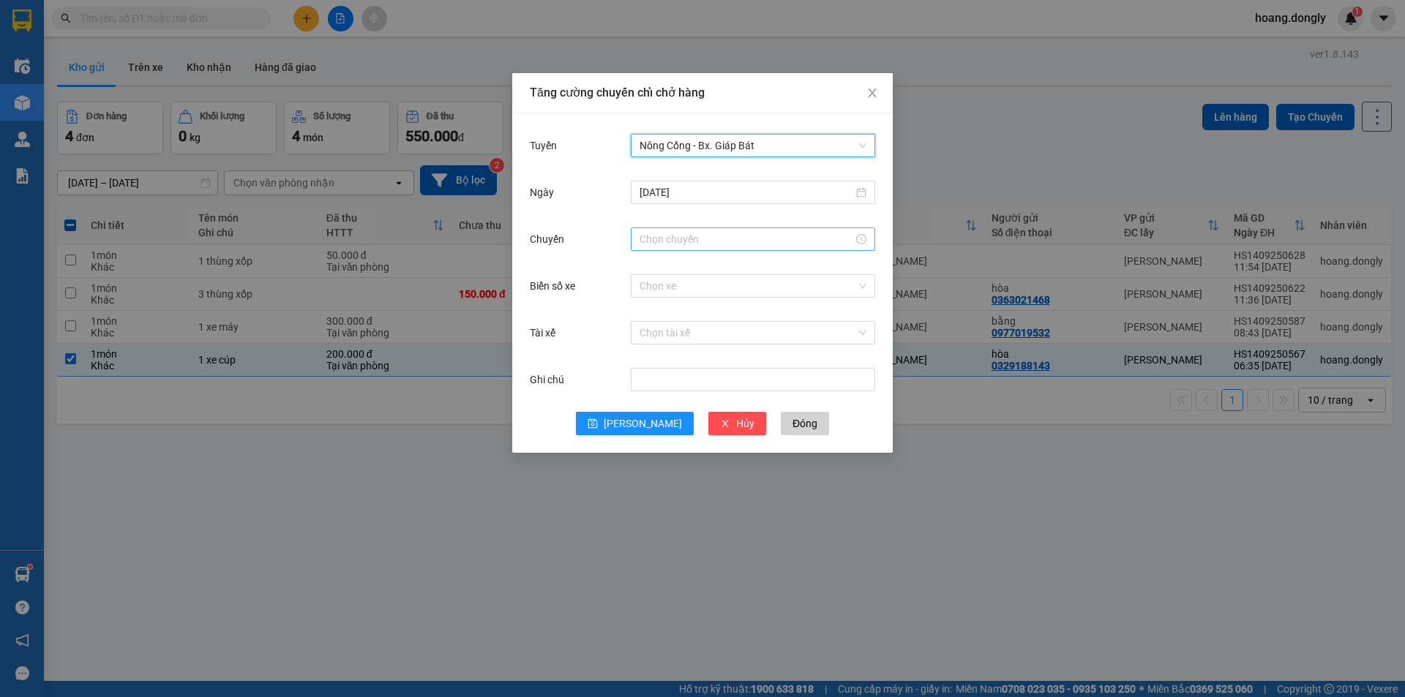
click at [745, 240] on input "Chuyến" at bounding box center [746, 239] width 214 height 16
